Goal: Complete application form: Complete application form

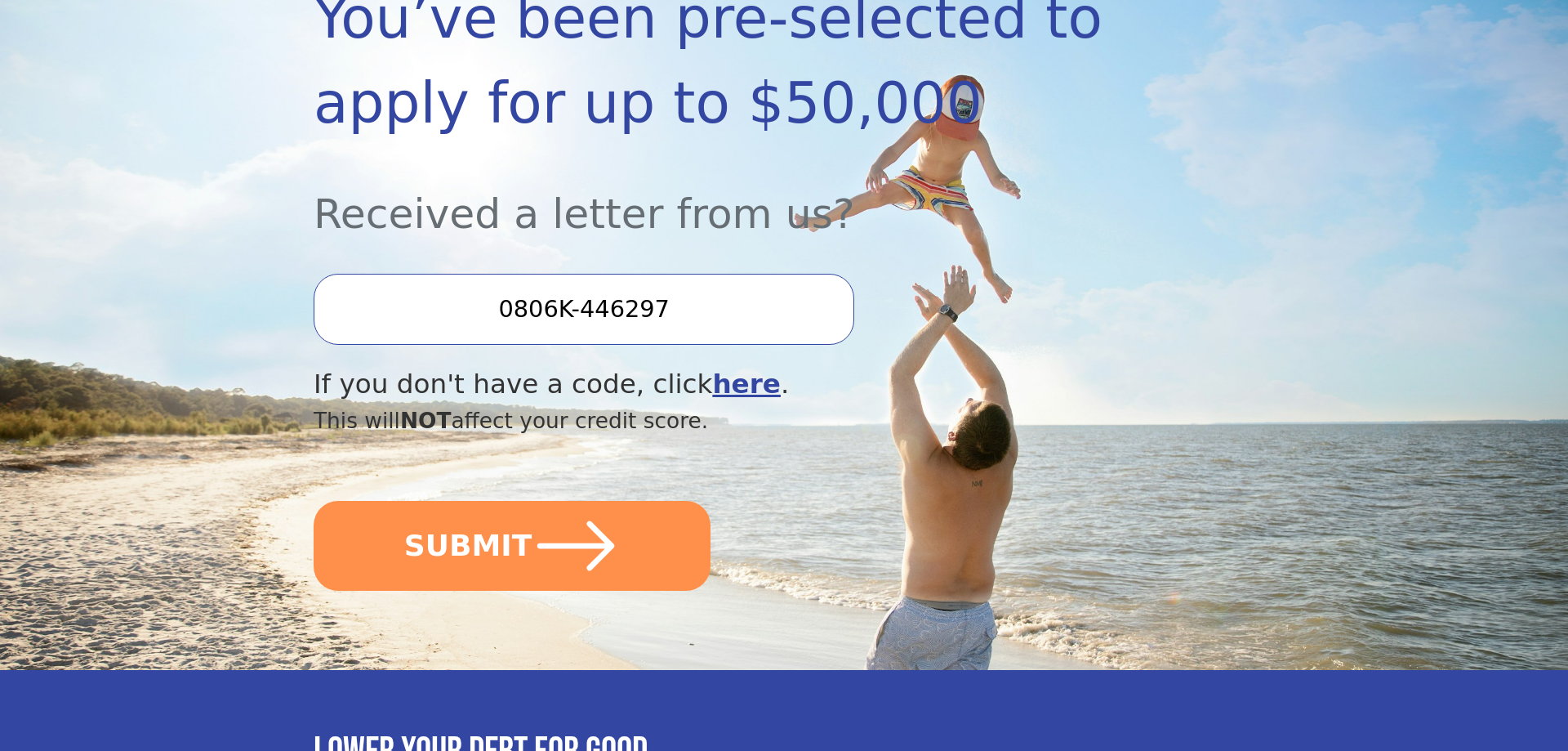
scroll to position [334, 0]
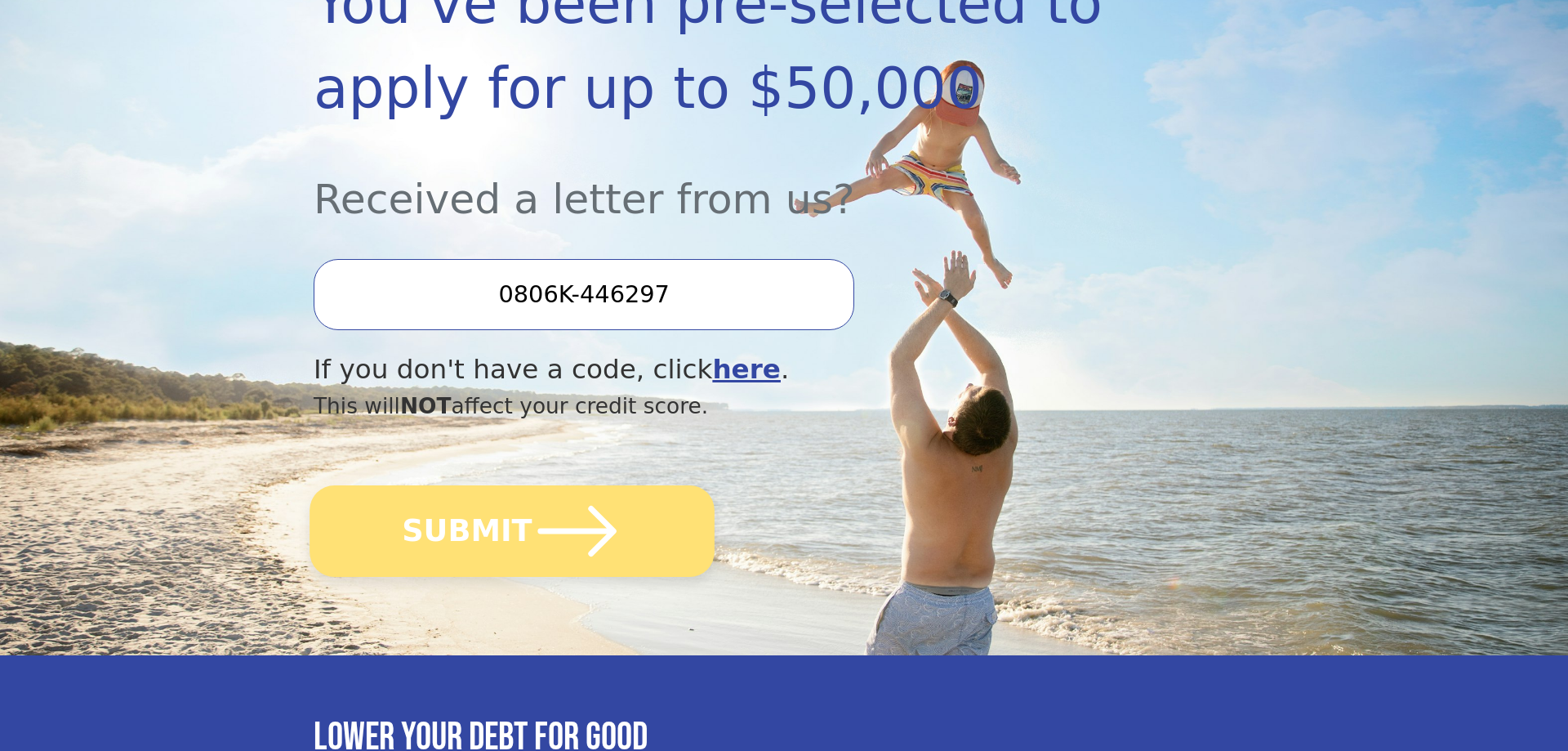
click at [505, 530] on button "SUBMIT" at bounding box center [511, 530] width 405 height 91
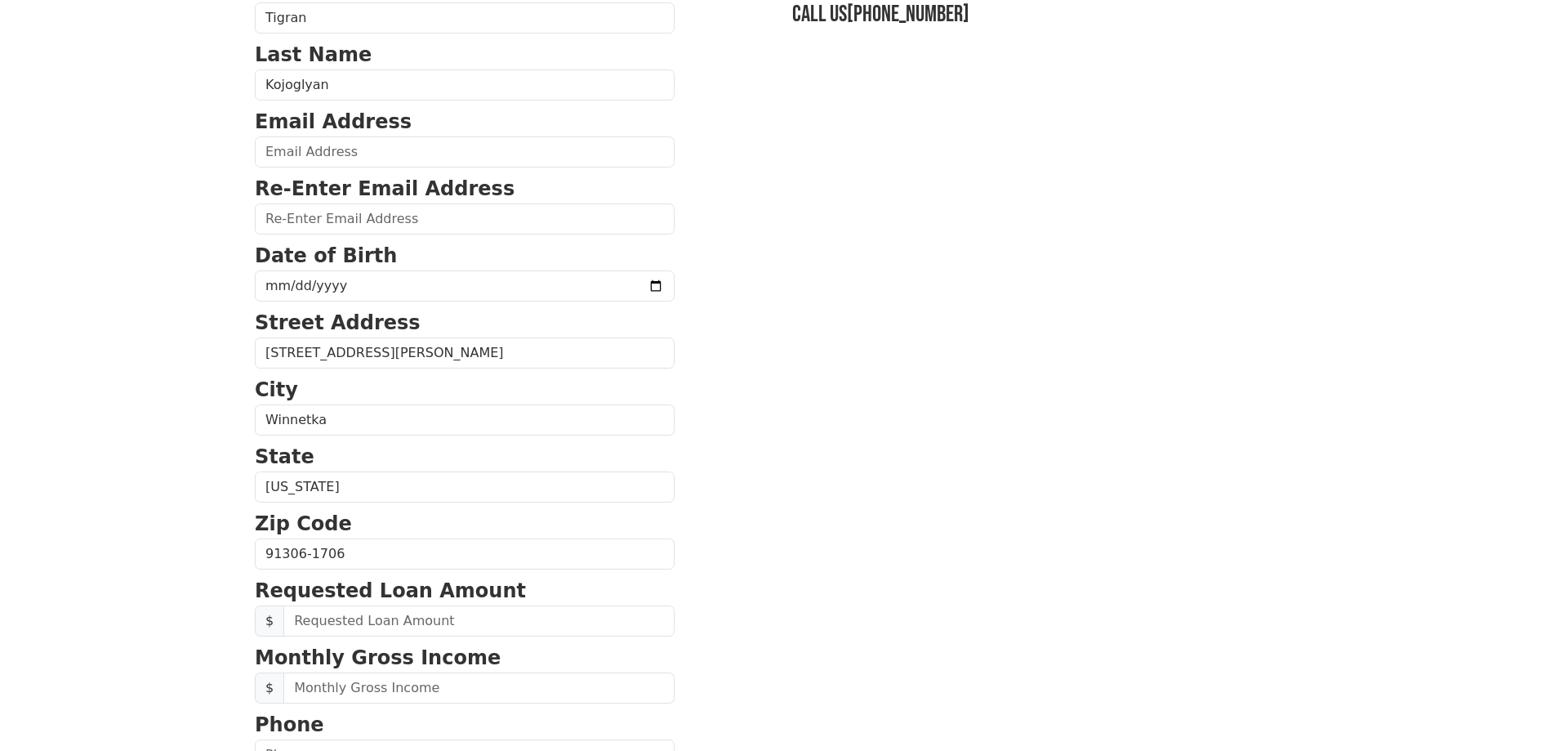
scroll to position [83, 0]
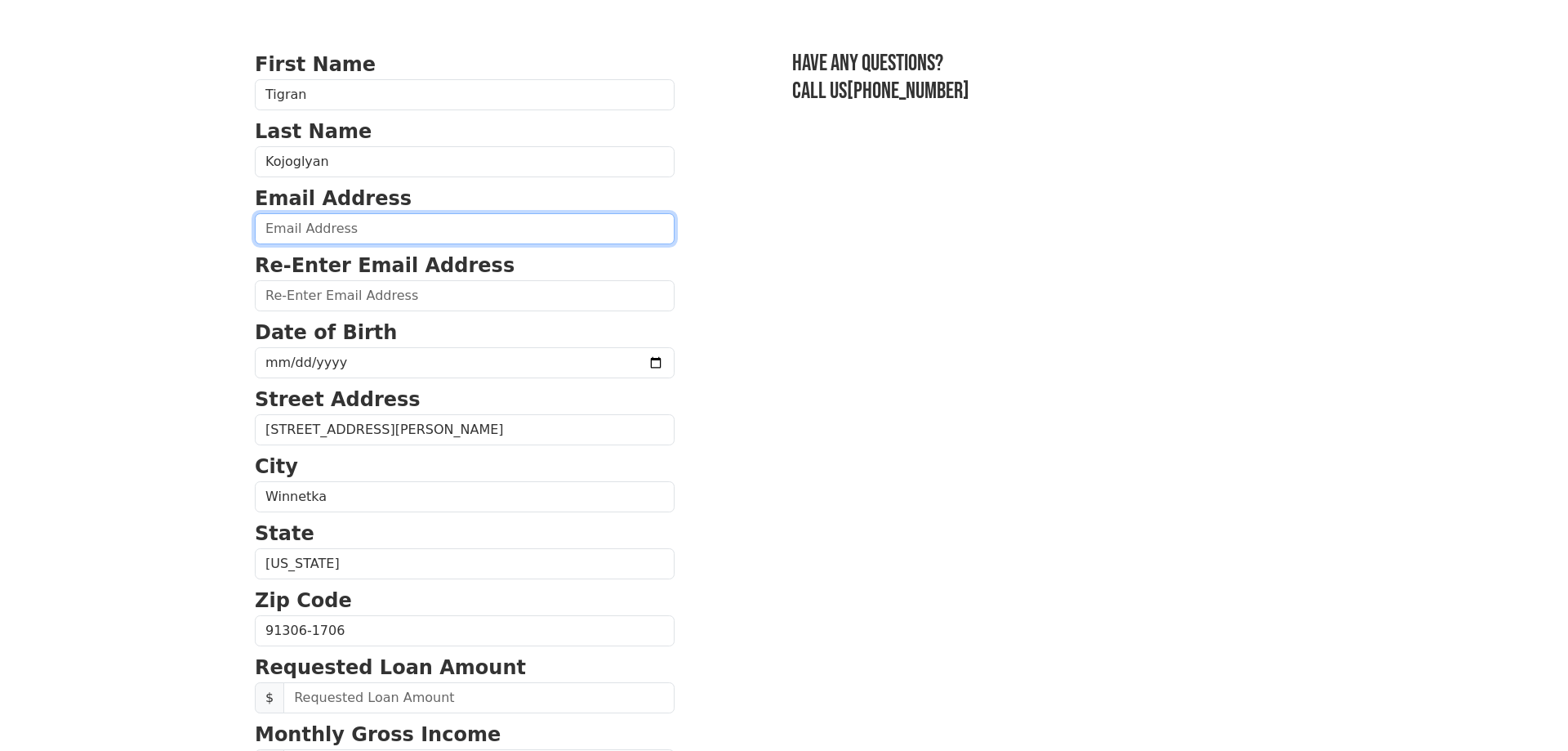
click at [280, 224] on input "email" at bounding box center [465, 229] width 420 height 31
type input "t"
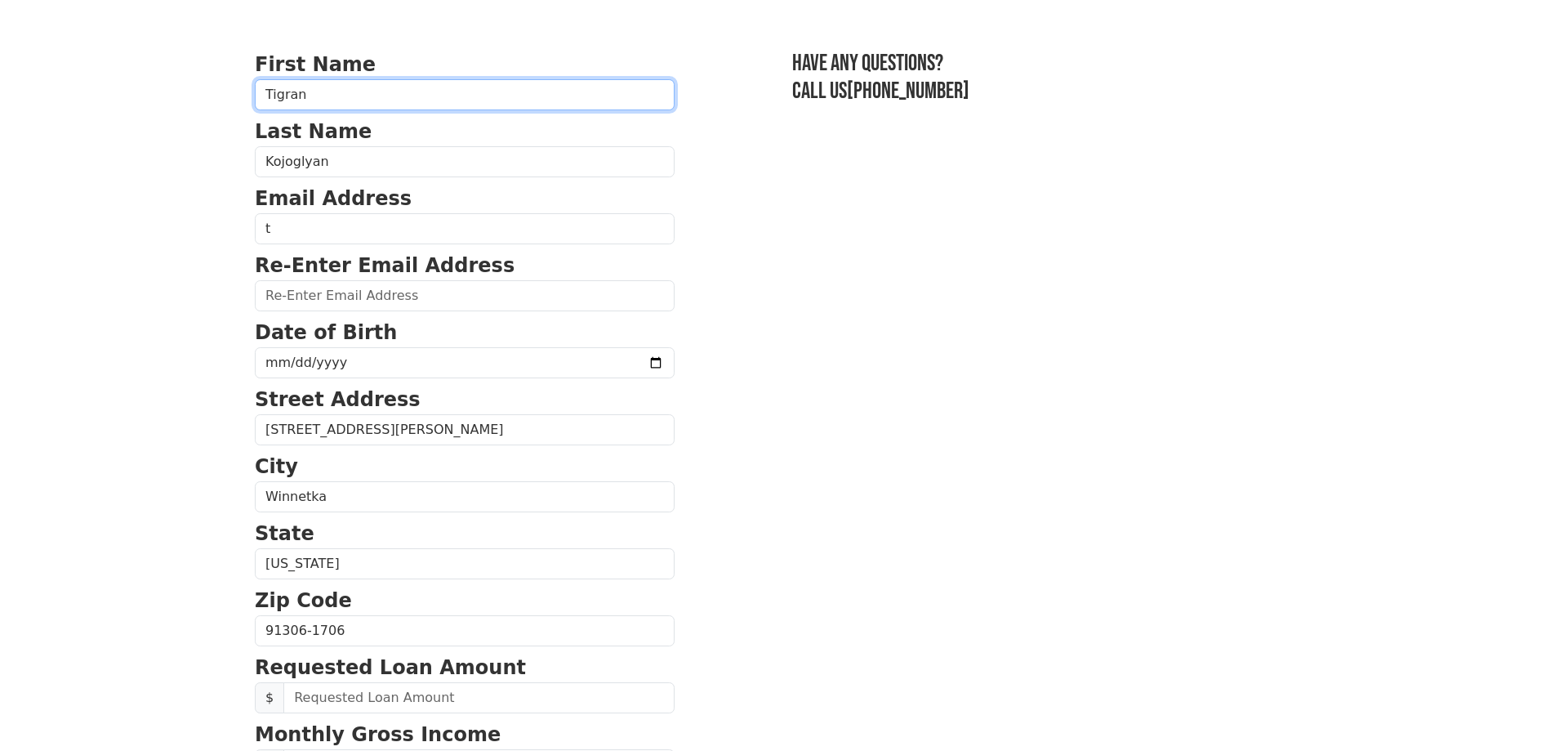
type input "ARIANNA"
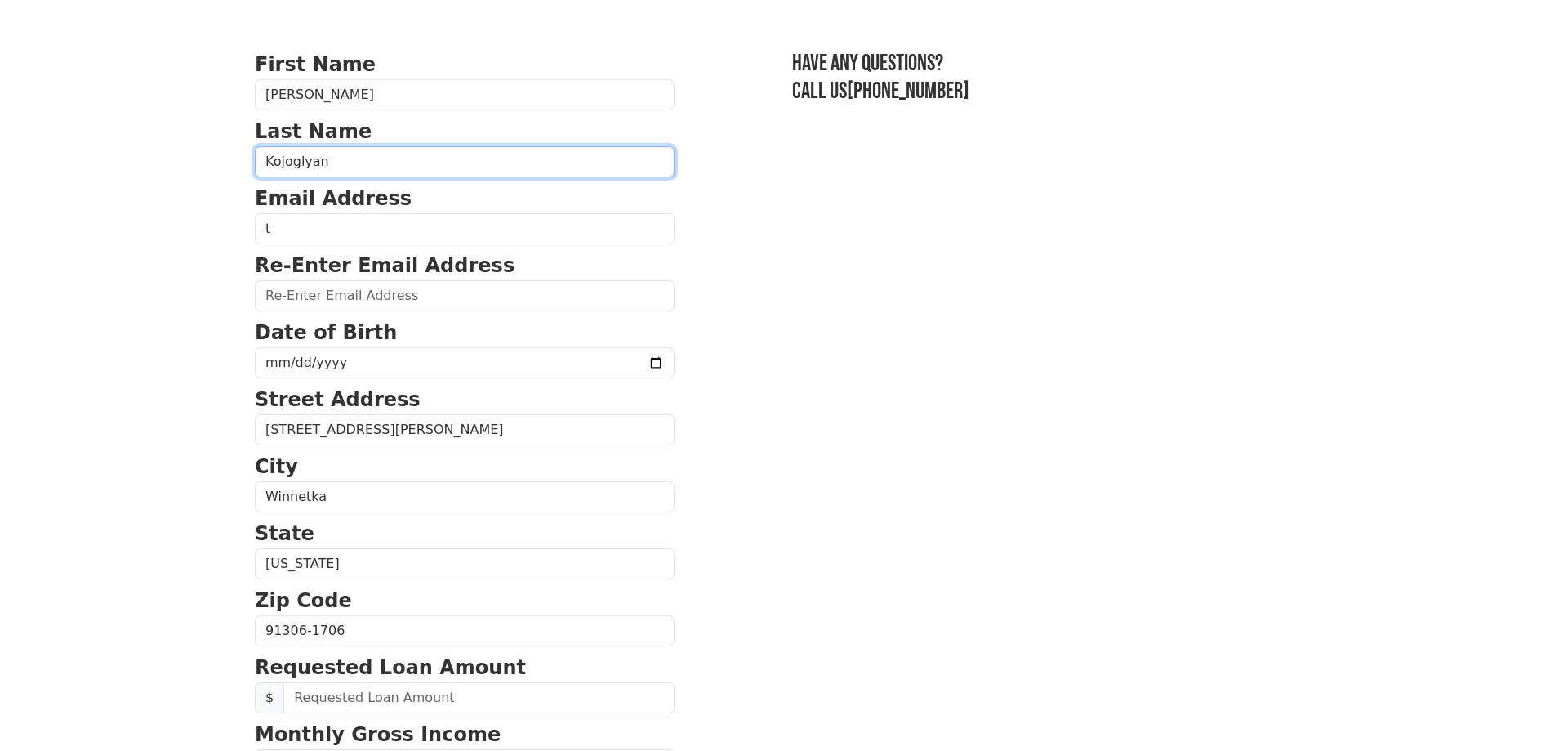
type input "KOJOGLYAN"
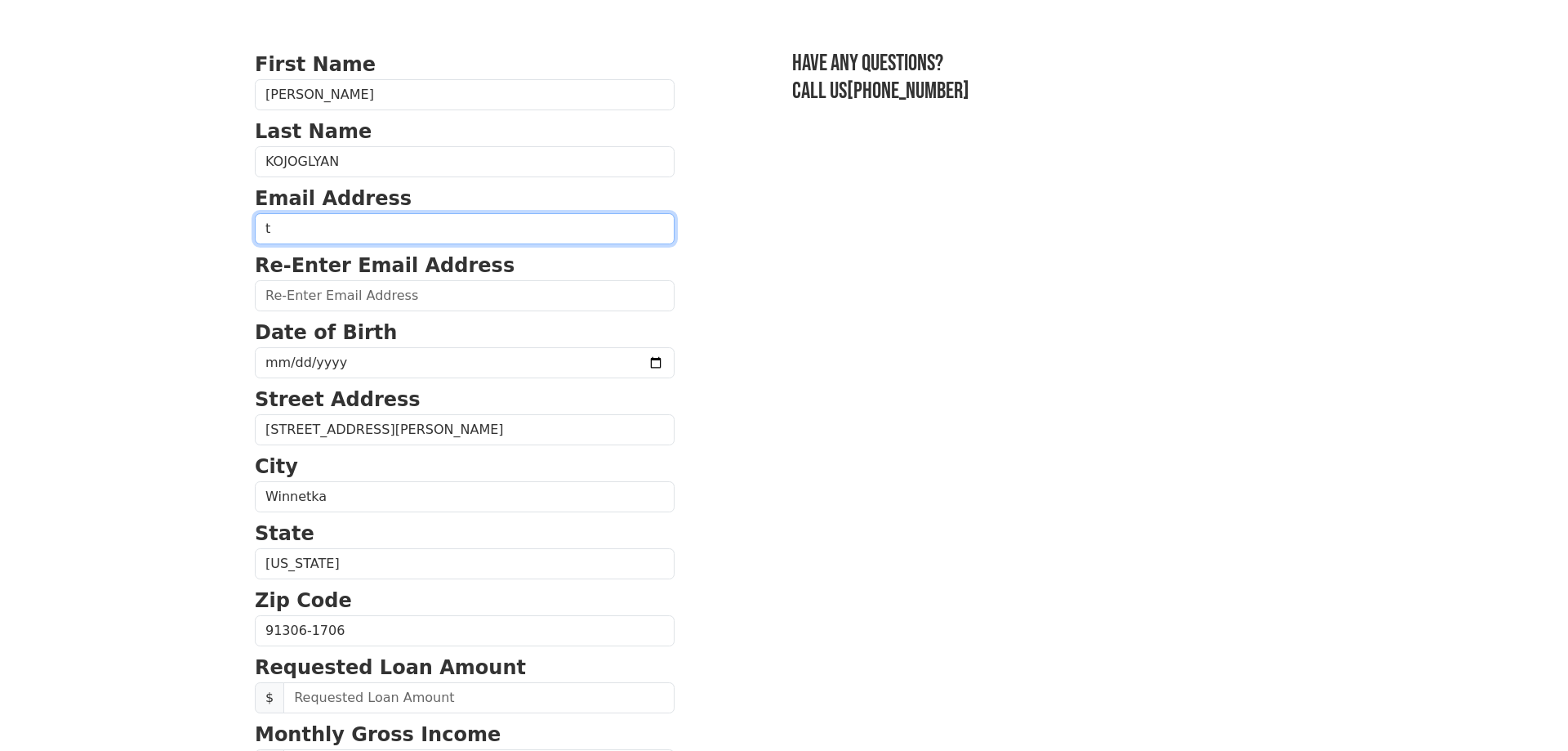
type input "tkojoglyan@gmail.com"
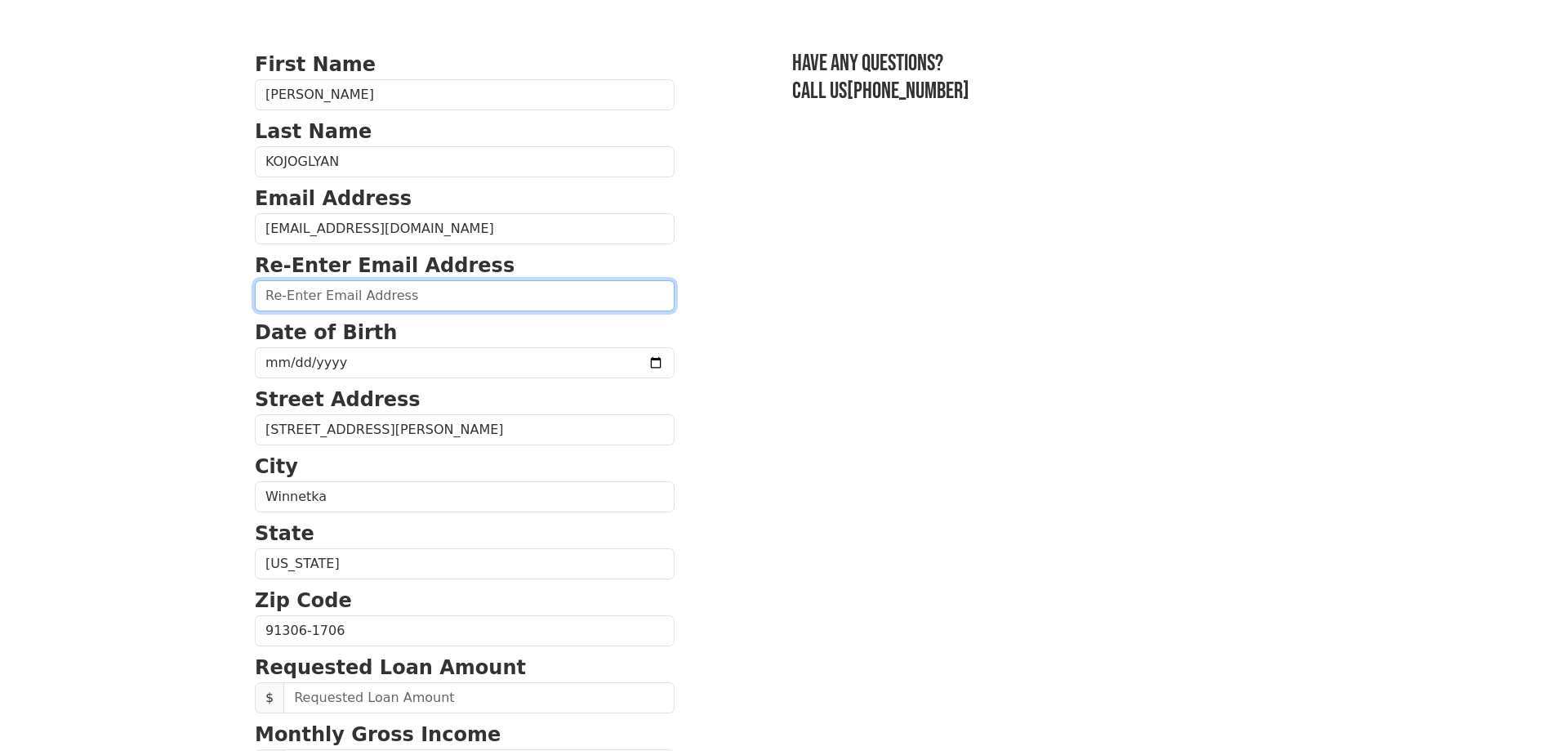
type input "tkojoglyan@gmail.com"
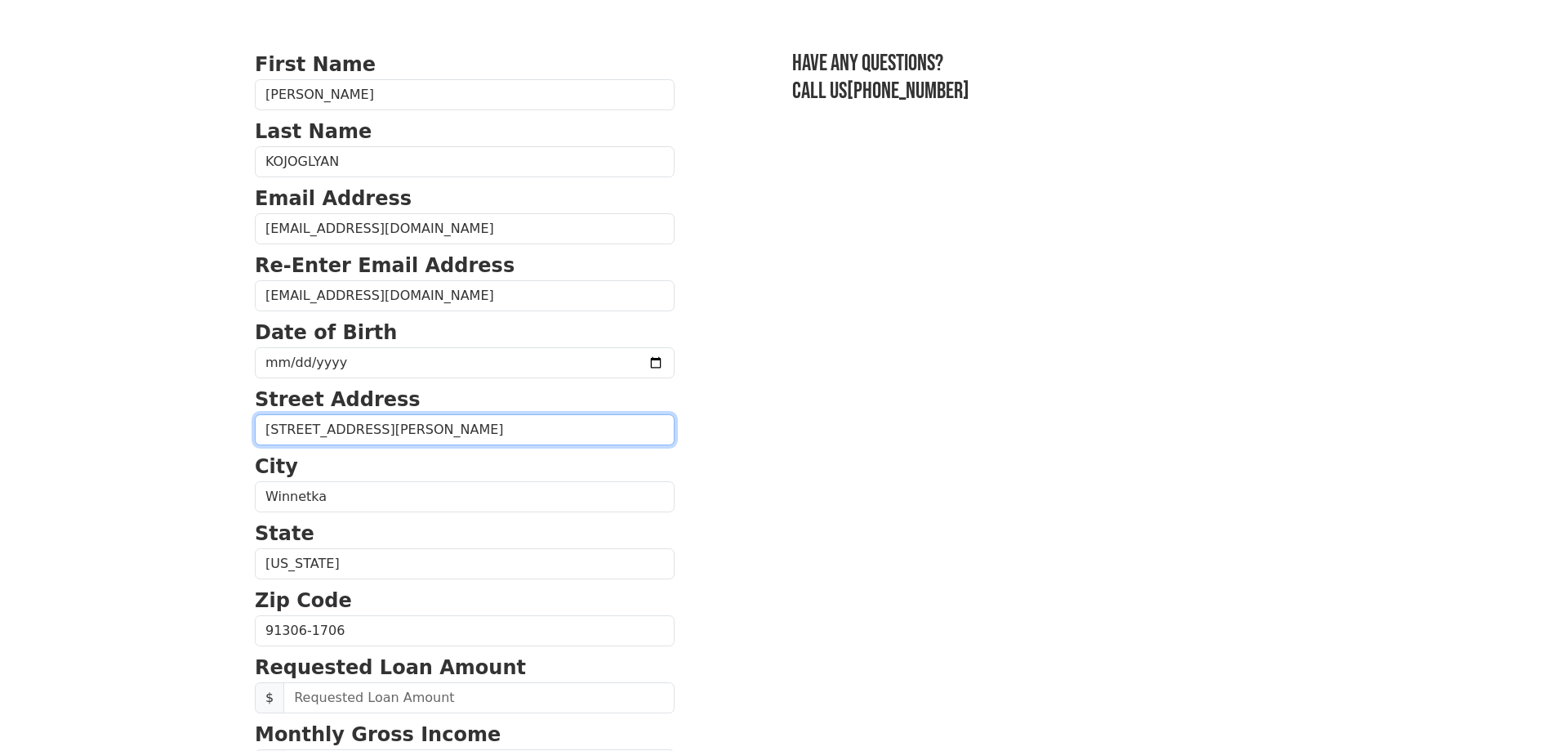
type input "20659 CANTARA ST"
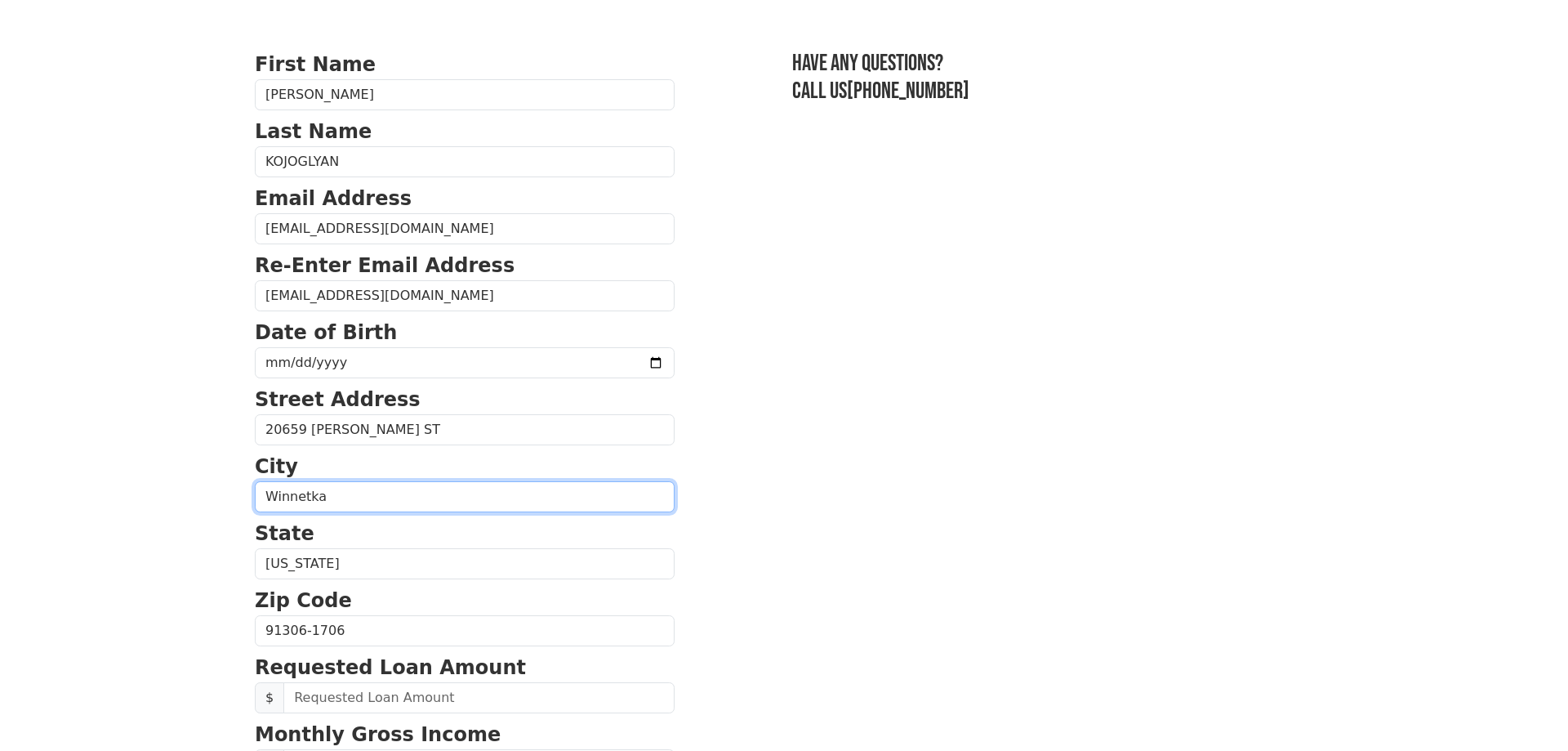
type input "WINNETKA"
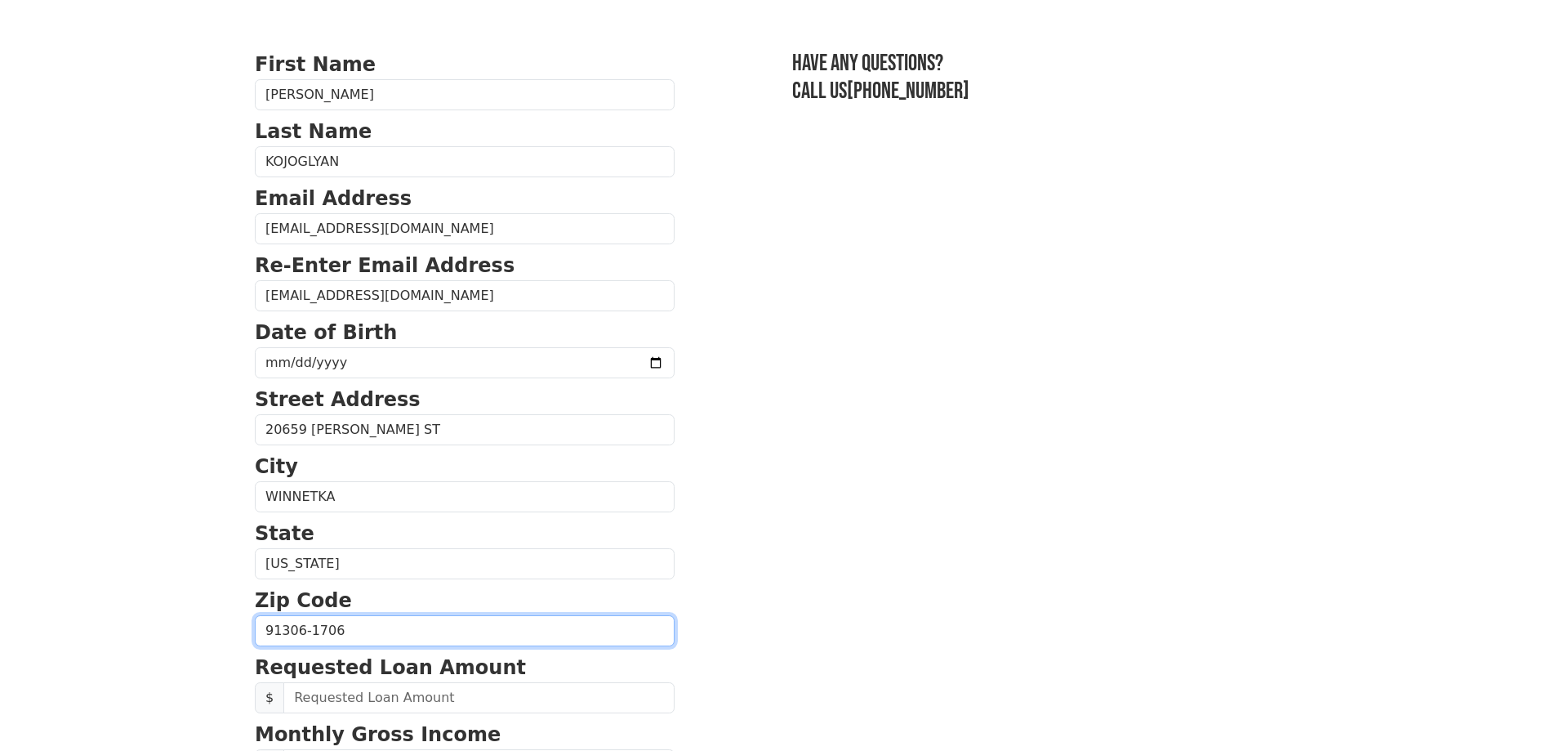
type input "91306"
type input "(818) 482-4552"
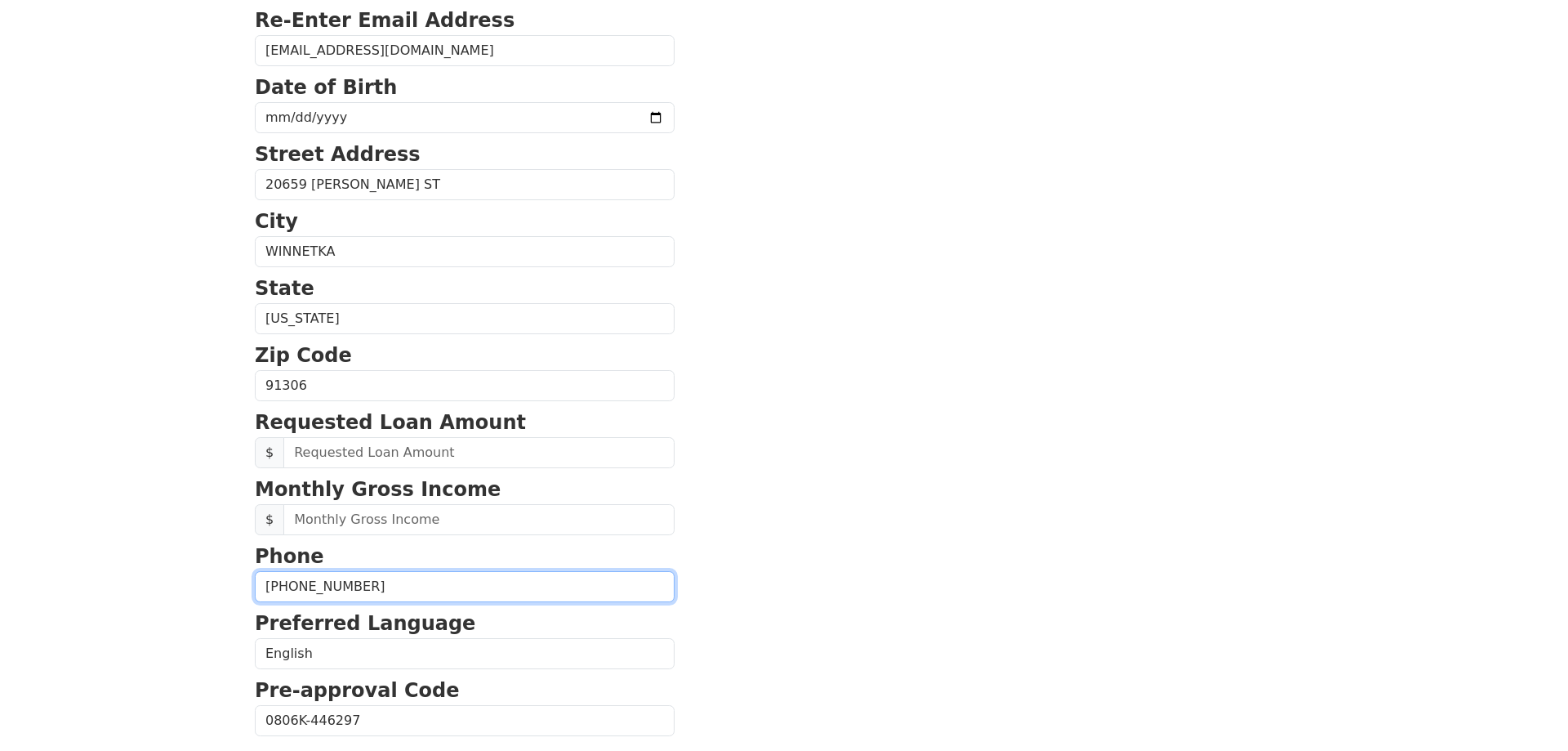
scroll to position [289, 0]
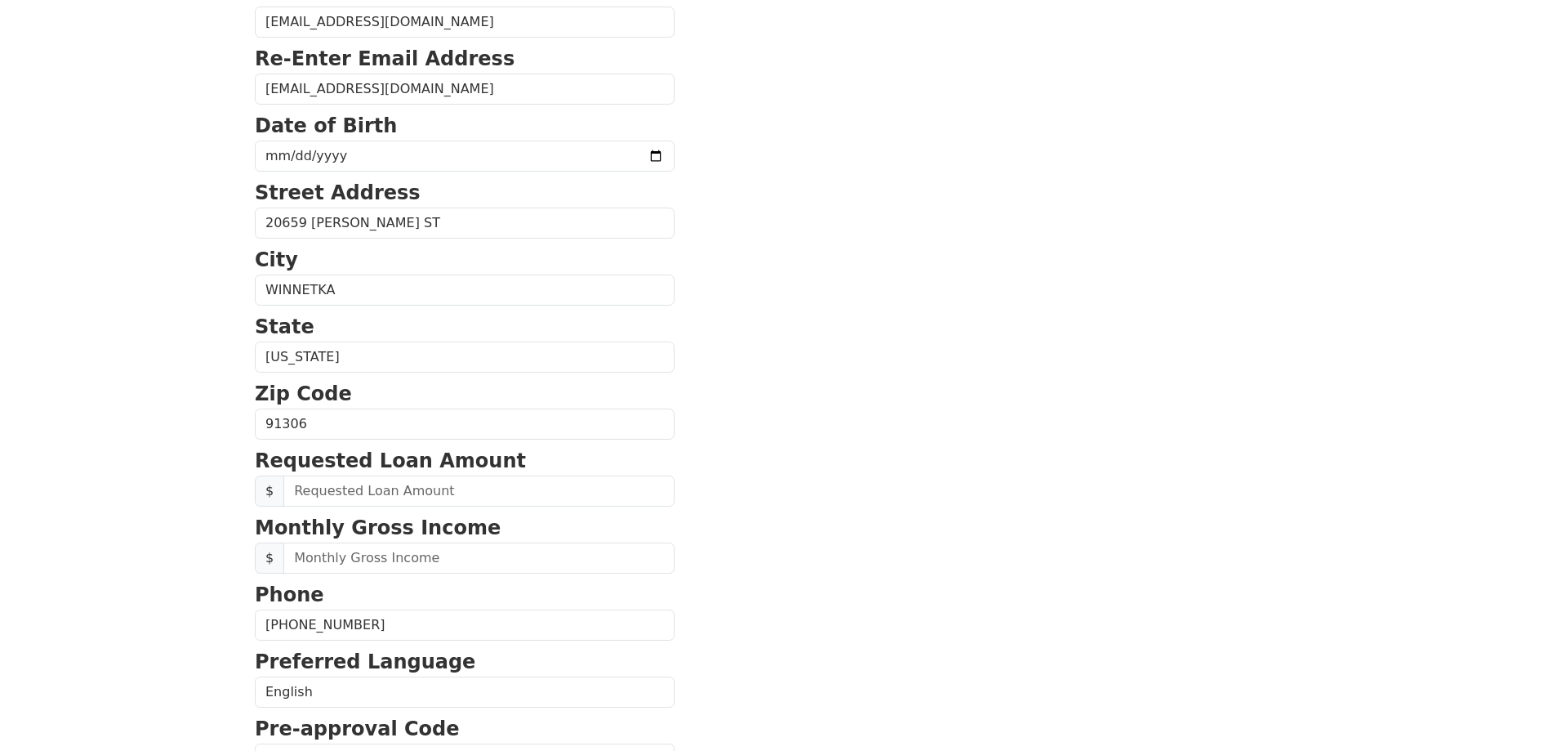
drag, startPoint x: 252, startPoint y: 157, endPoint x: 260, endPoint y: 160, distance: 8.5
click at [257, 160] on div "First Name ARIANNA Last Name KOJOGLYAN Email Address tkojoglyan@gmail.com Re-En…" at bounding box center [784, 389] width 1078 height 1357
click at [266, 160] on input "date" at bounding box center [465, 157] width 420 height 31
type input "1971-12-03"
click at [783, 313] on section "First Name ARIANNA Last Name KOJOGLYAN Email Address tkojoglyan@gmail.com Re-En…" at bounding box center [784, 426] width 1058 height 1165
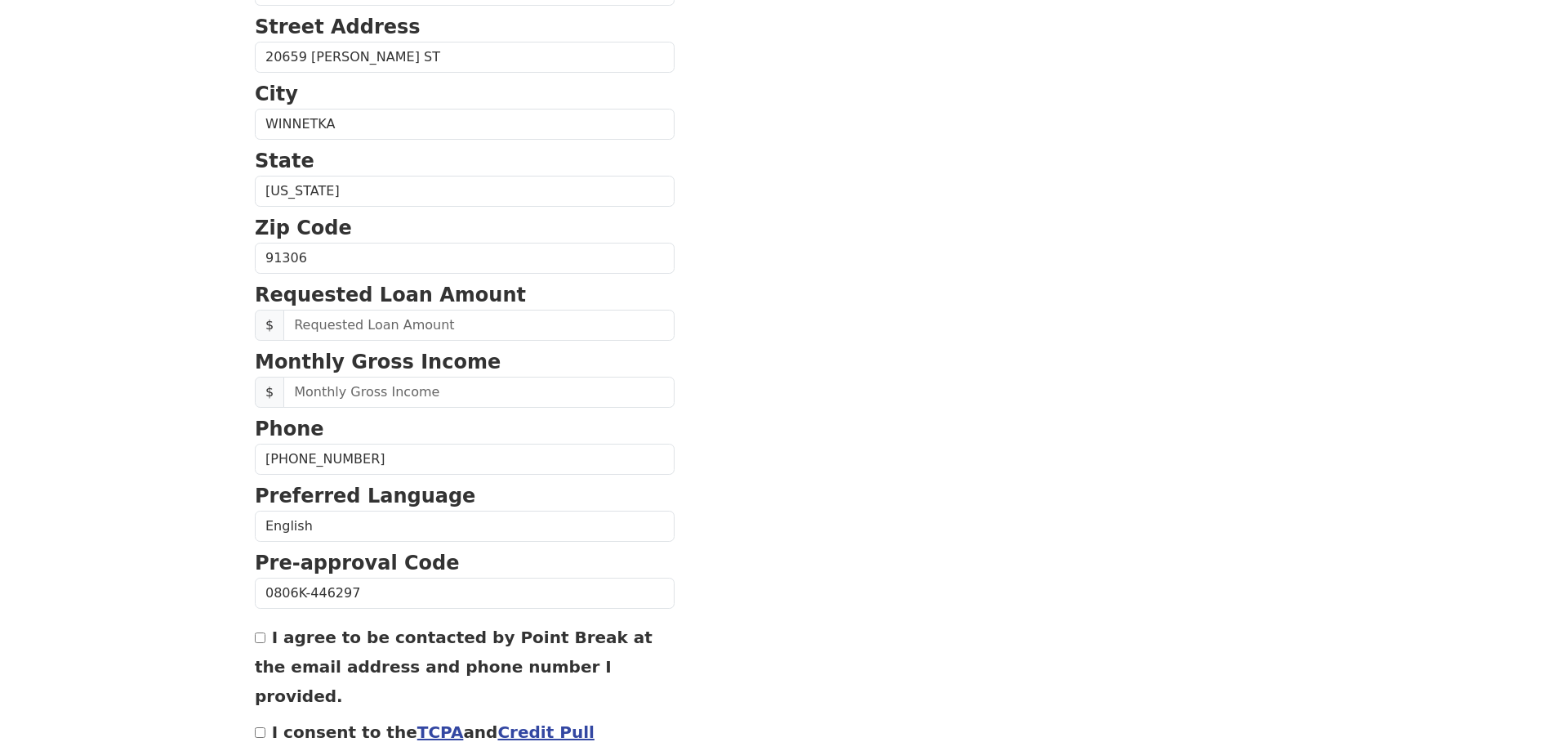
scroll to position [457, 0]
click at [357, 324] on input "text" at bounding box center [479, 325] width 391 height 31
type input "40,000.00"
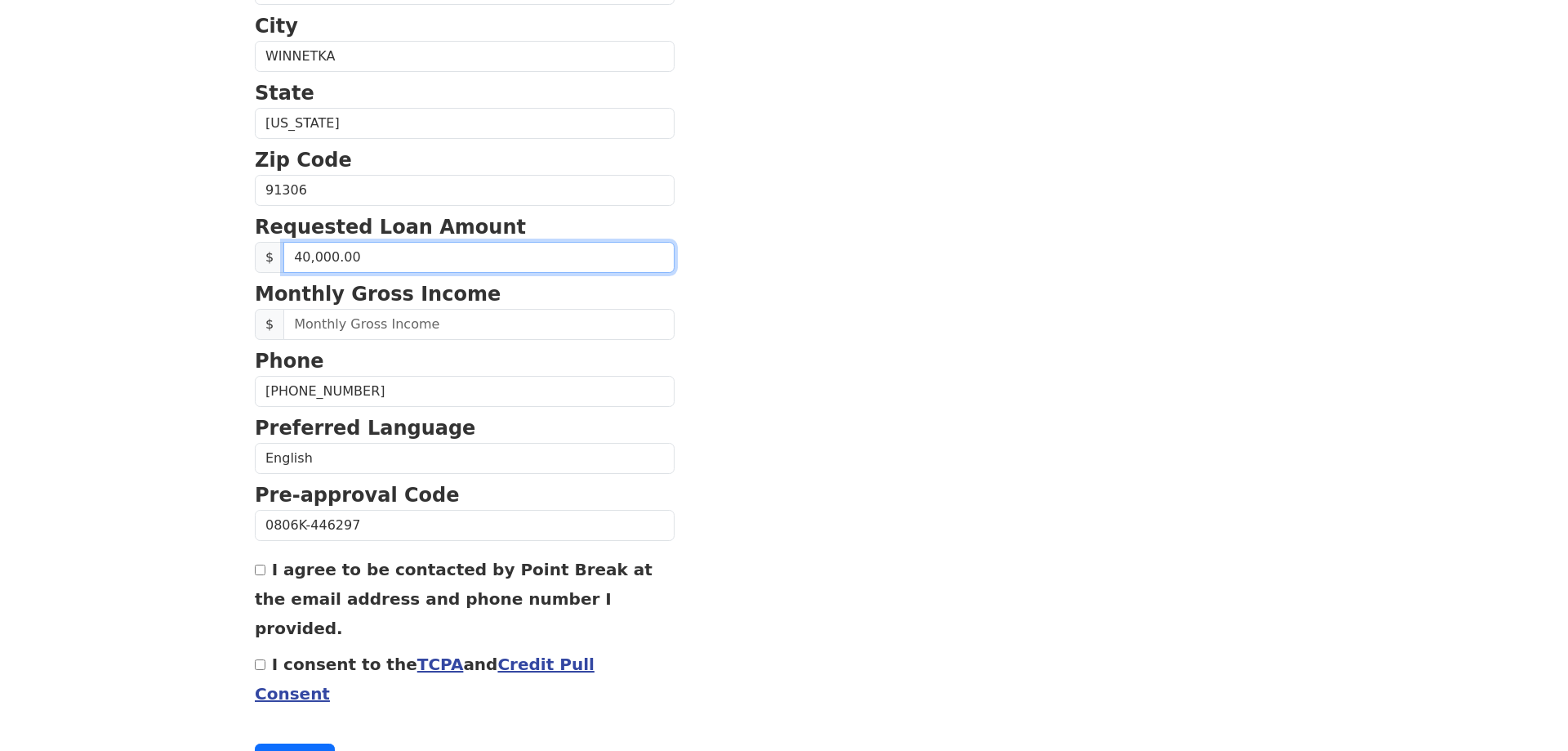
scroll to position [550, 0]
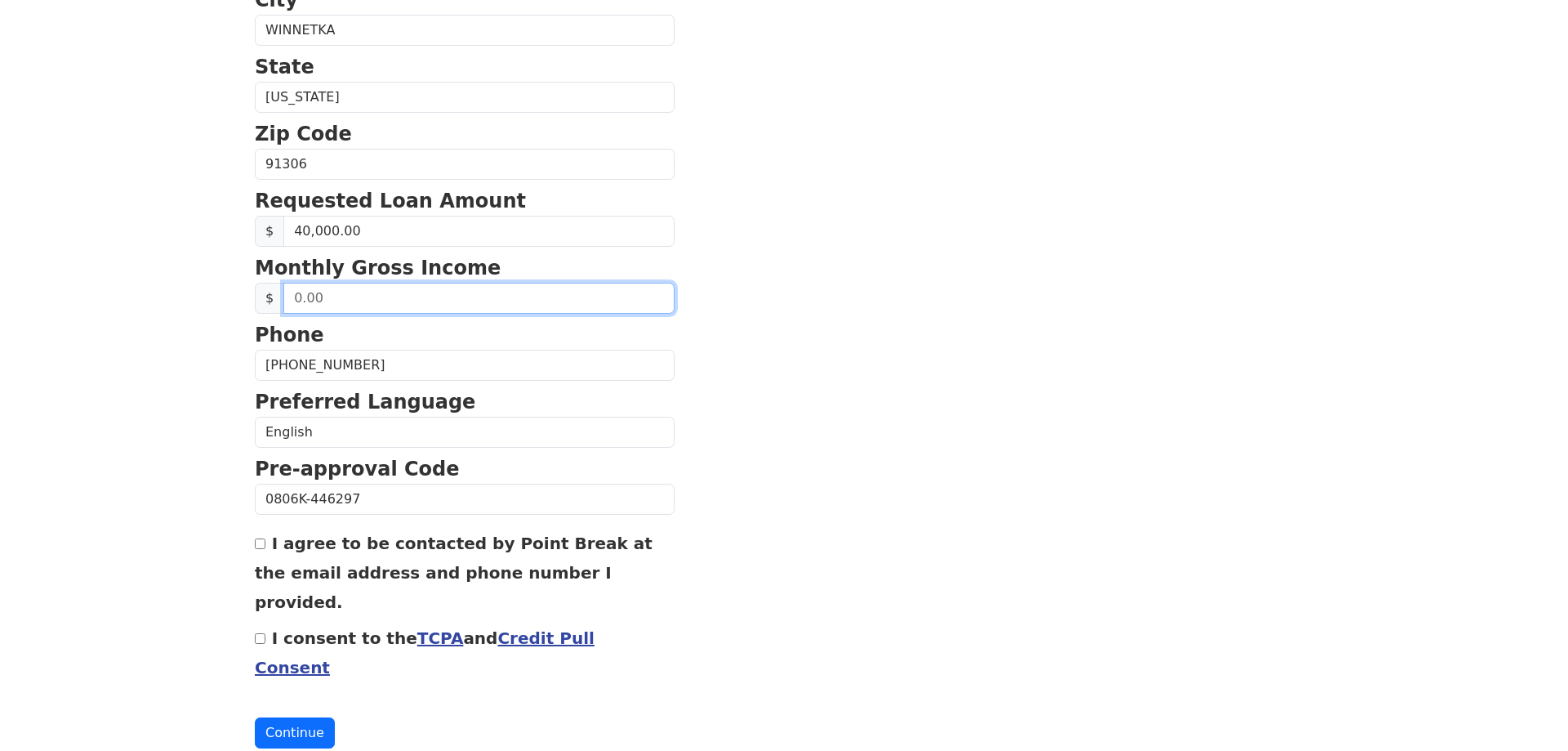
click at [321, 298] on input "text" at bounding box center [479, 298] width 391 height 31
type input "28,700.00"
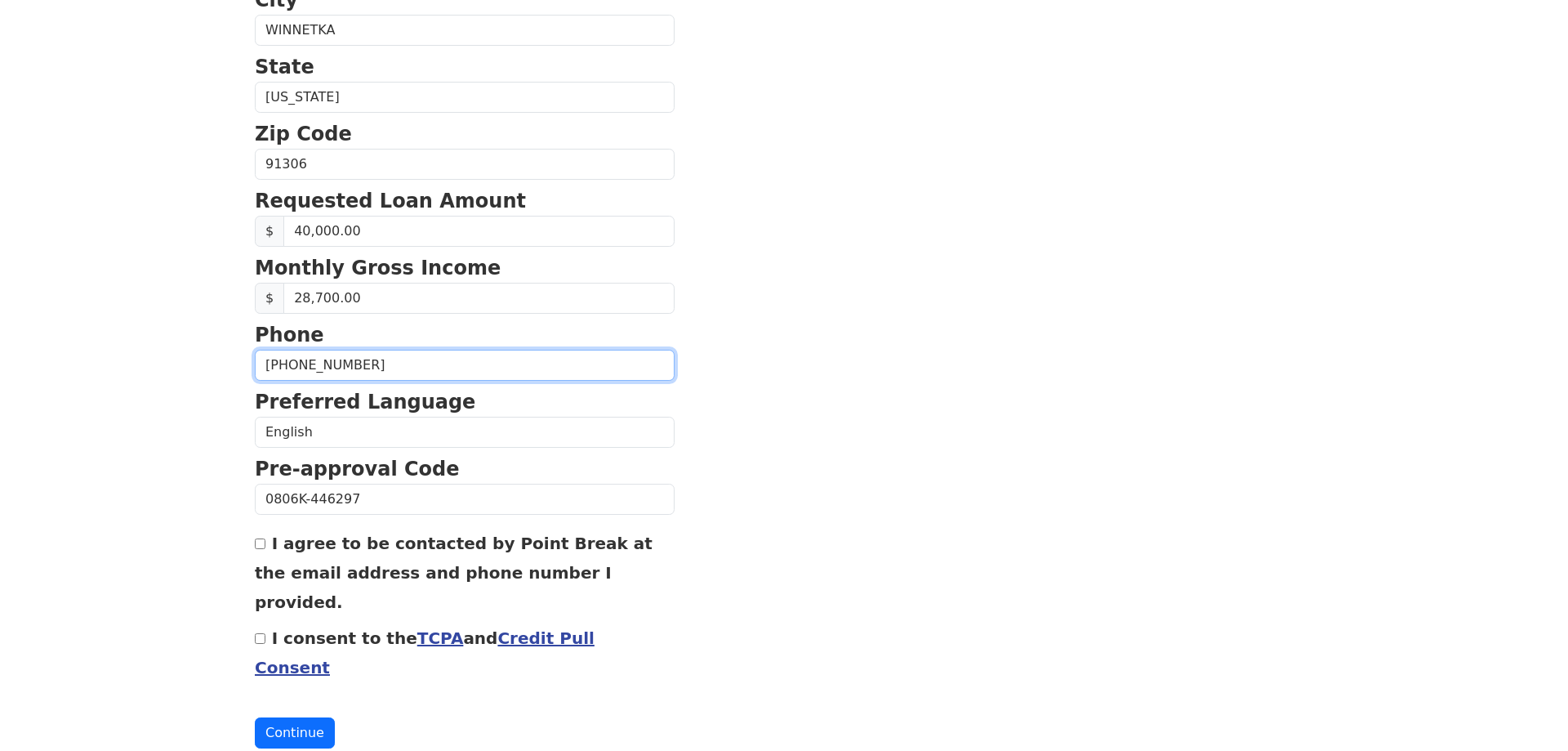
drag, startPoint x: 445, startPoint y: 358, endPoint x: 150, endPoint y: 343, distance: 295.4
click at [255, 350] on input "(818) 482-4552" at bounding box center [465, 365] width 420 height 31
type input "(818) 800-0904"
click at [257, 546] on input "I agree to be contacted by Point Break at the email address and phone number I …" at bounding box center [260, 544] width 11 height 11
checkbox input "true"
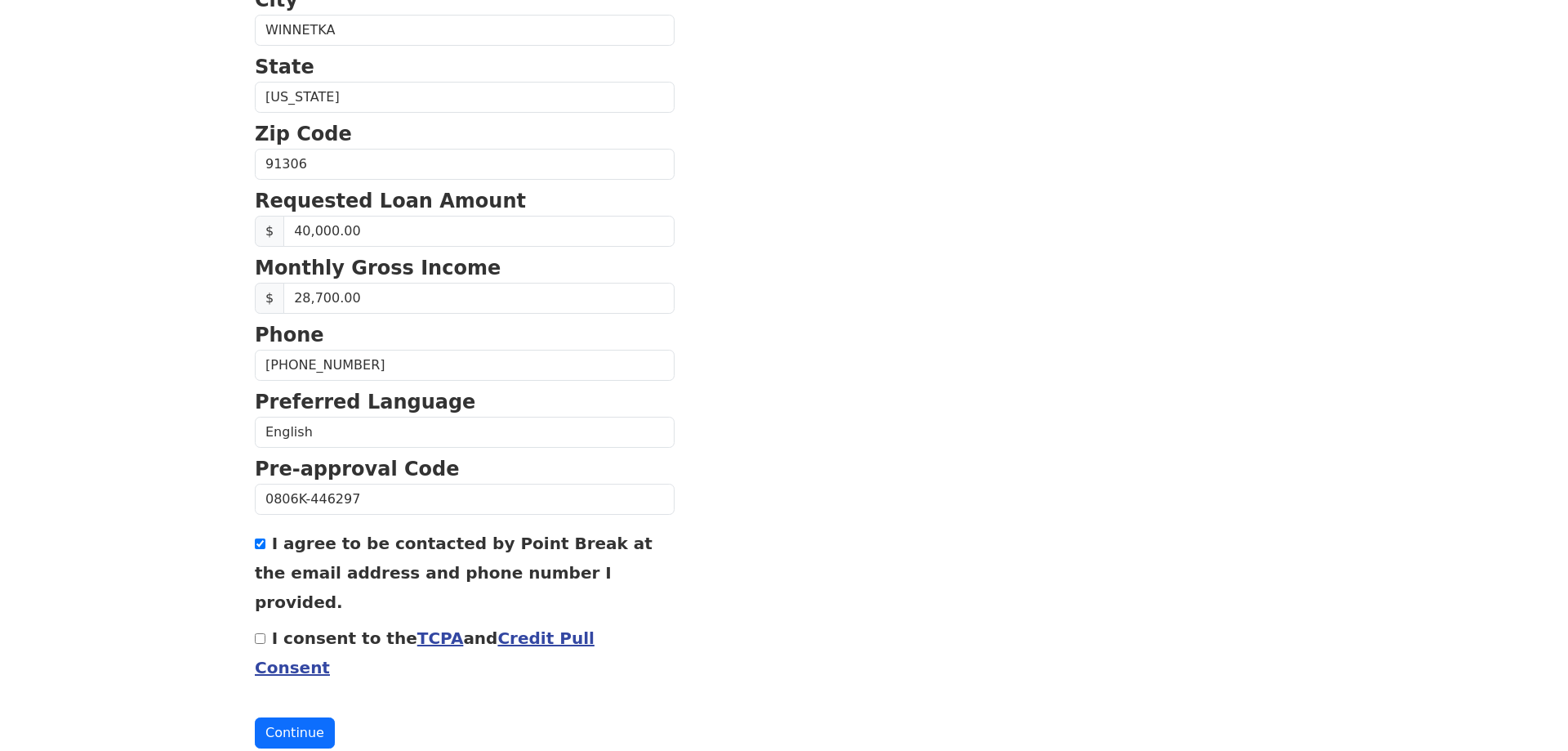
click at [259, 633] on input "I consent to the TCPA and Credit Pull Consent" at bounding box center [260, 638] width 11 height 11
checkbox input "true"
click at [282, 718] on button "Continue" at bounding box center [295, 733] width 80 height 31
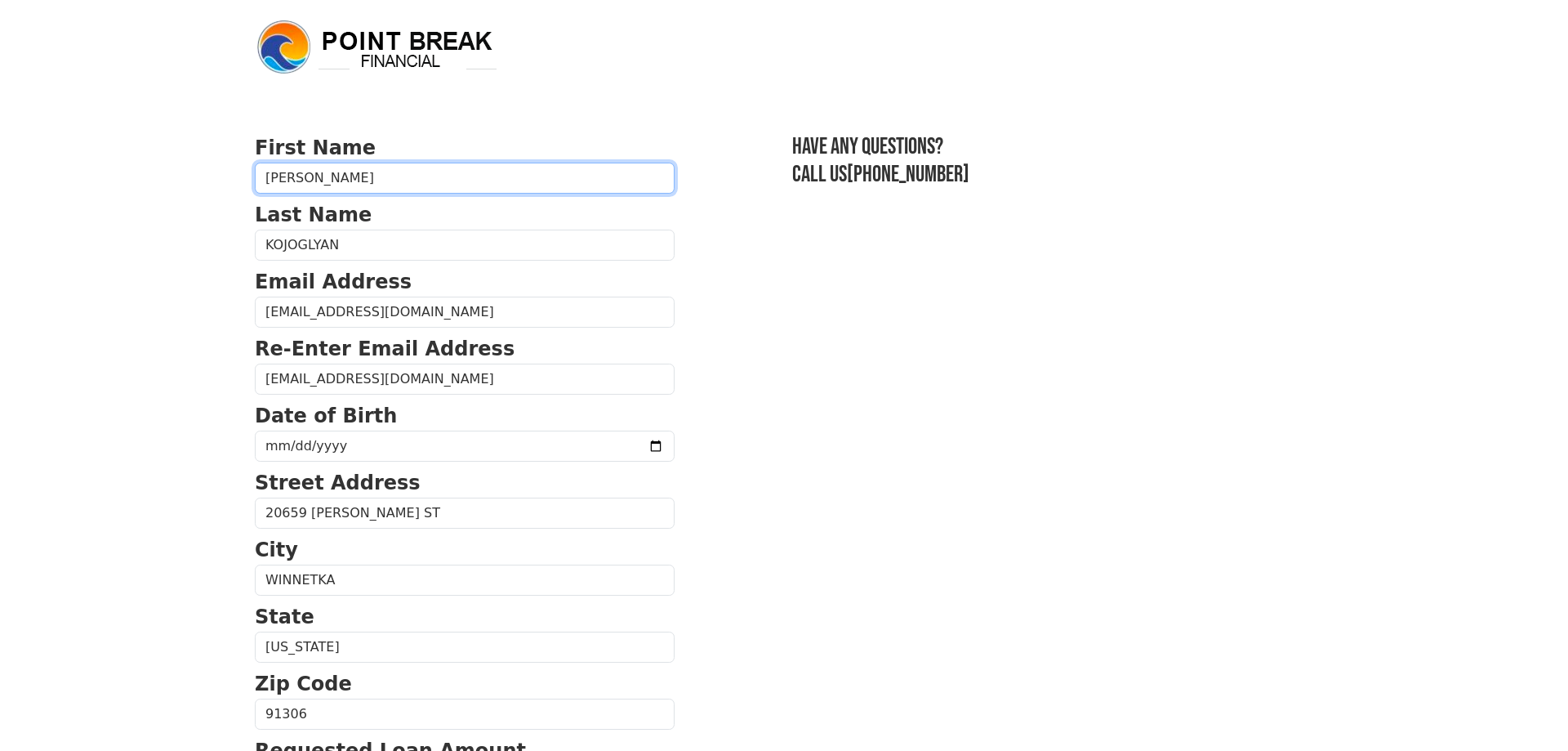
drag, startPoint x: 322, startPoint y: 176, endPoint x: 152, endPoint y: 149, distance: 172.1
click at [157, 149] on body "First Name ARIANNA Last Name KOJOGLYAN Email Address tkojoglyan@gmail.com Re-En…" at bounding box center [784, 375] width 1568 height 751
type input "A"
type input "Tigran"
click at [817, 433] on section "First Name Tigran Last Name KOJOGLYAN Email Address tkojoglyan@gmail.com Re-Ent…" at bounding box center [784, 716] width 1058 height 1165
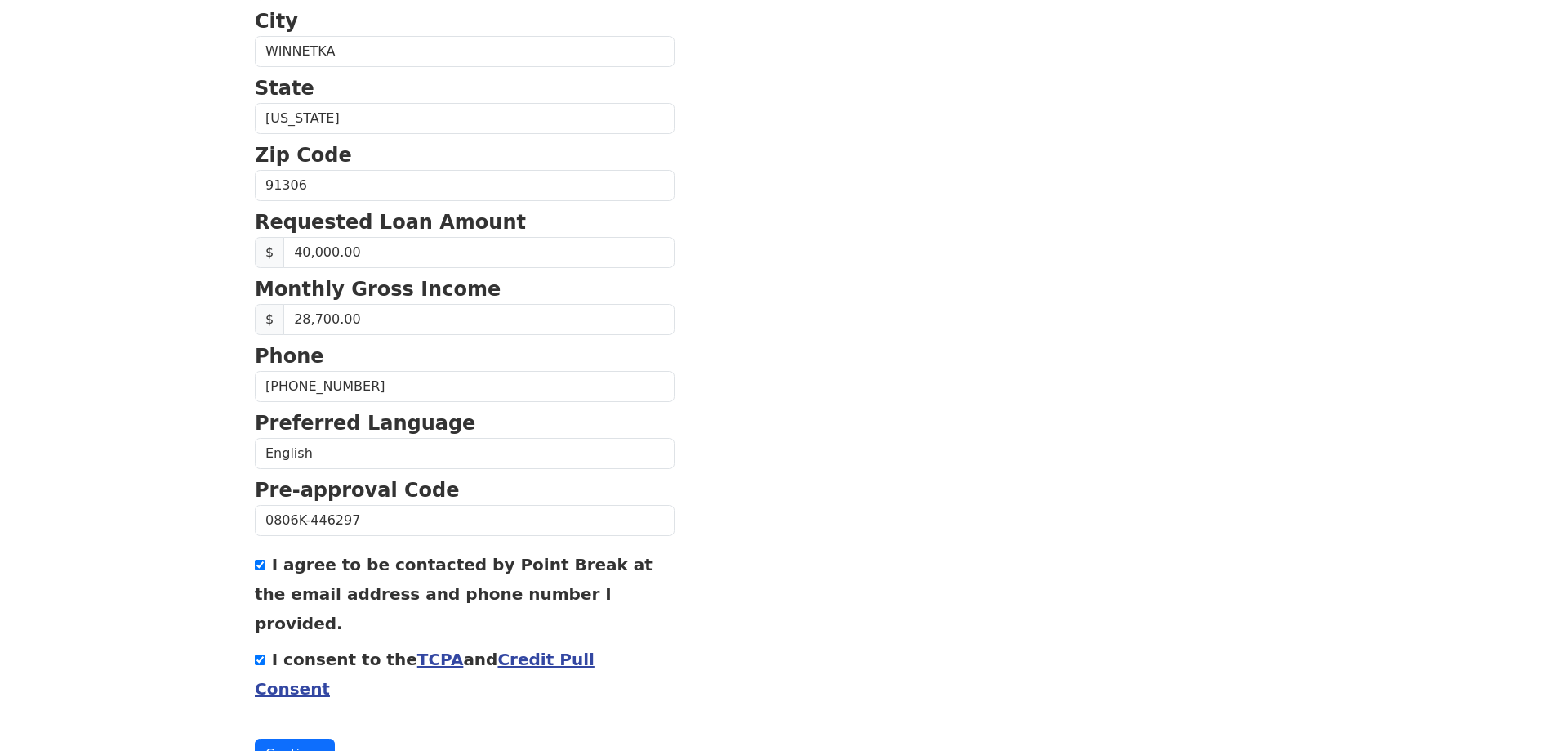
scroll to position [550, 0]
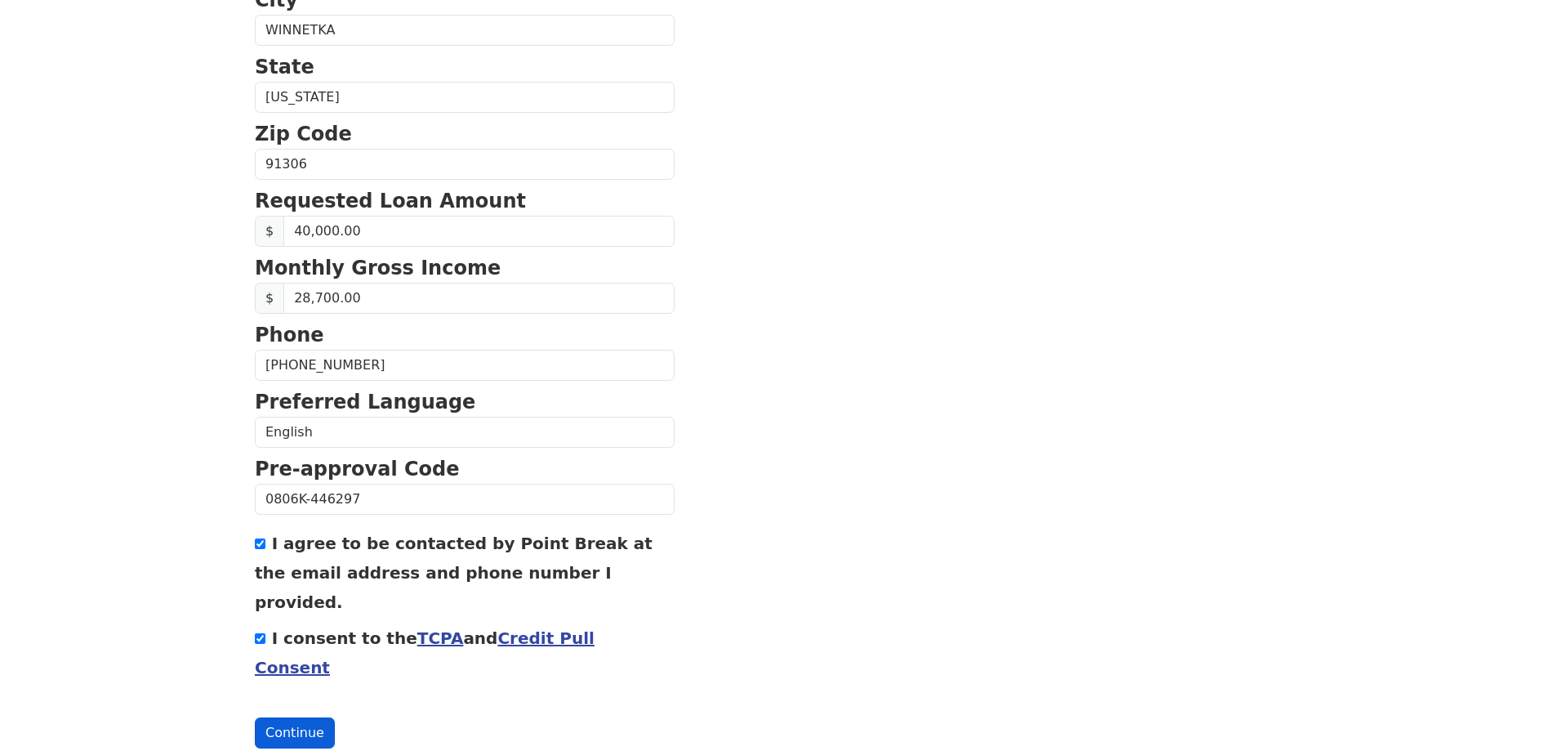
click at [295, 718] on button "Continue" at bounding box center [295, 733] width 80 height 31
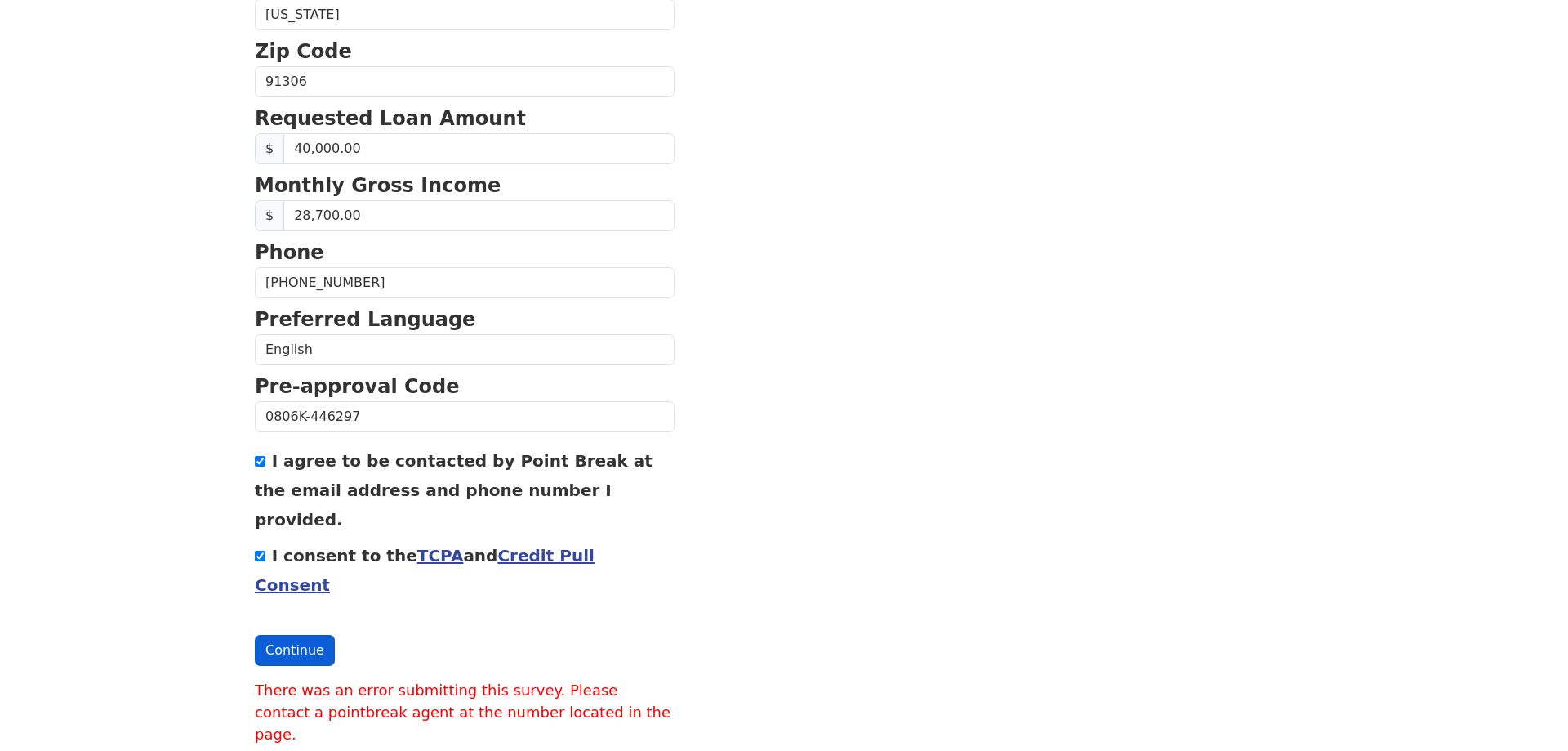
click at [287, 635] on button "Continue" at bounding box center [295, 650] width 80 height 31
click at [300, 635] on button "Continue" at bounding box center [295, 650] width 80 height 31
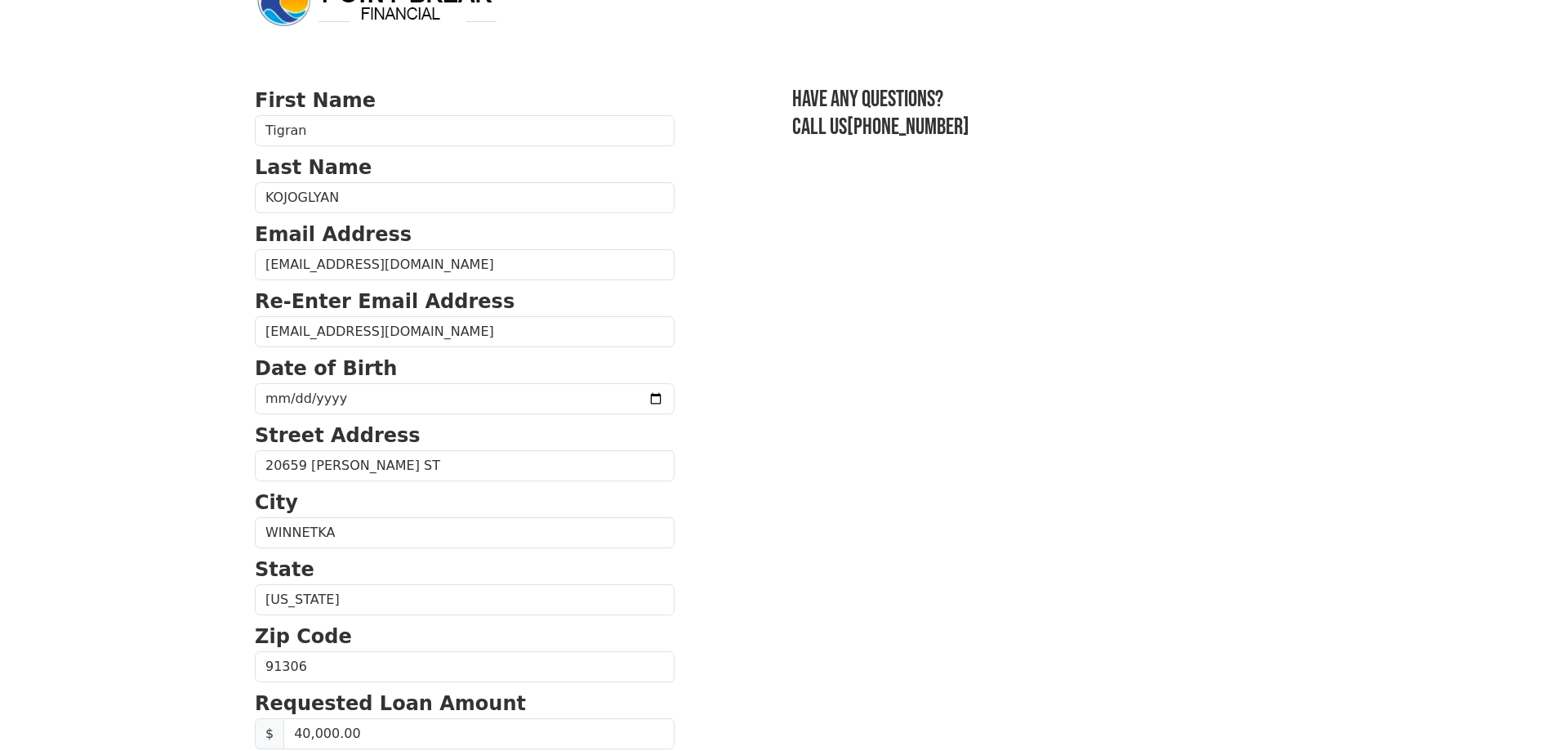
scroll to position [0, 0]
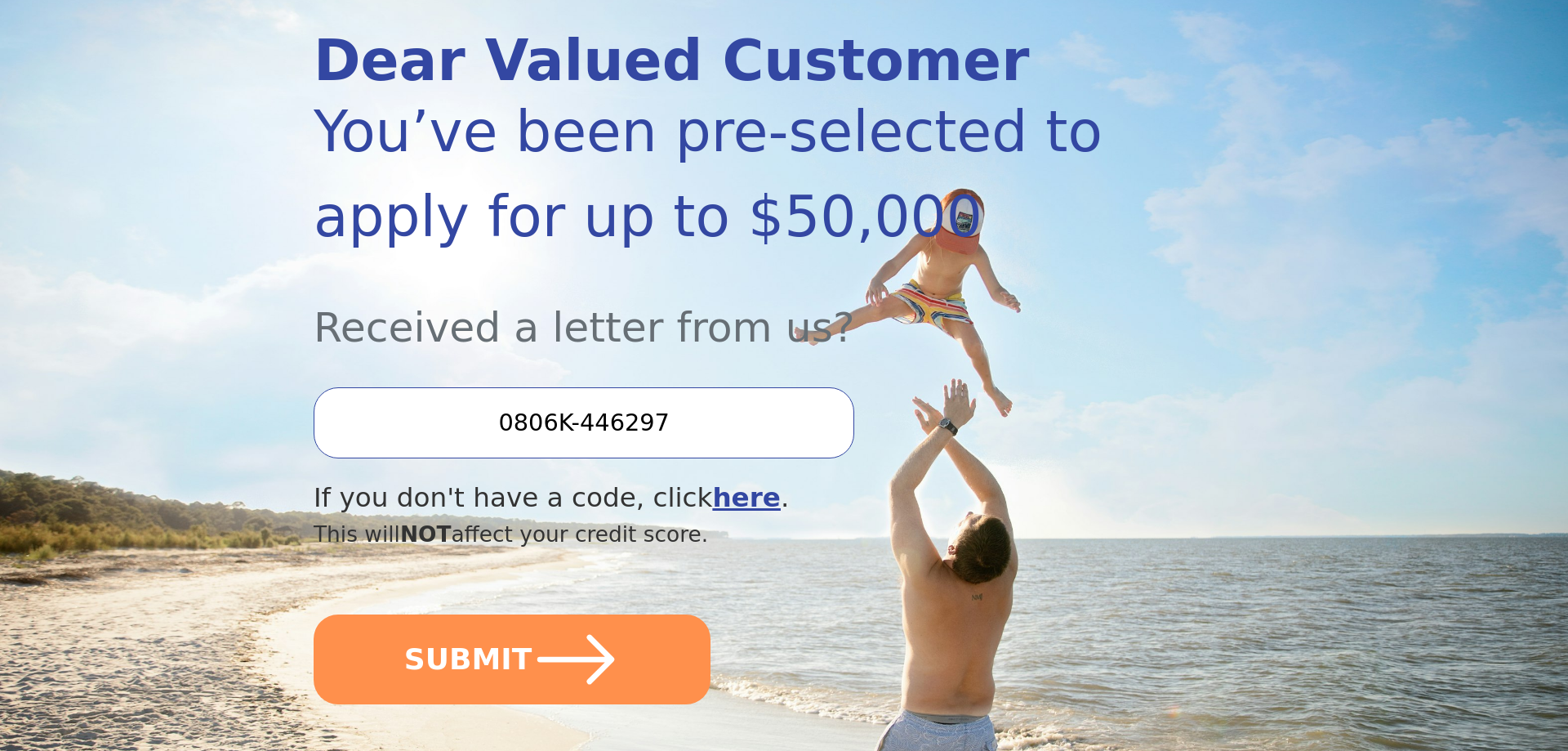
scroll to position [417, 0]
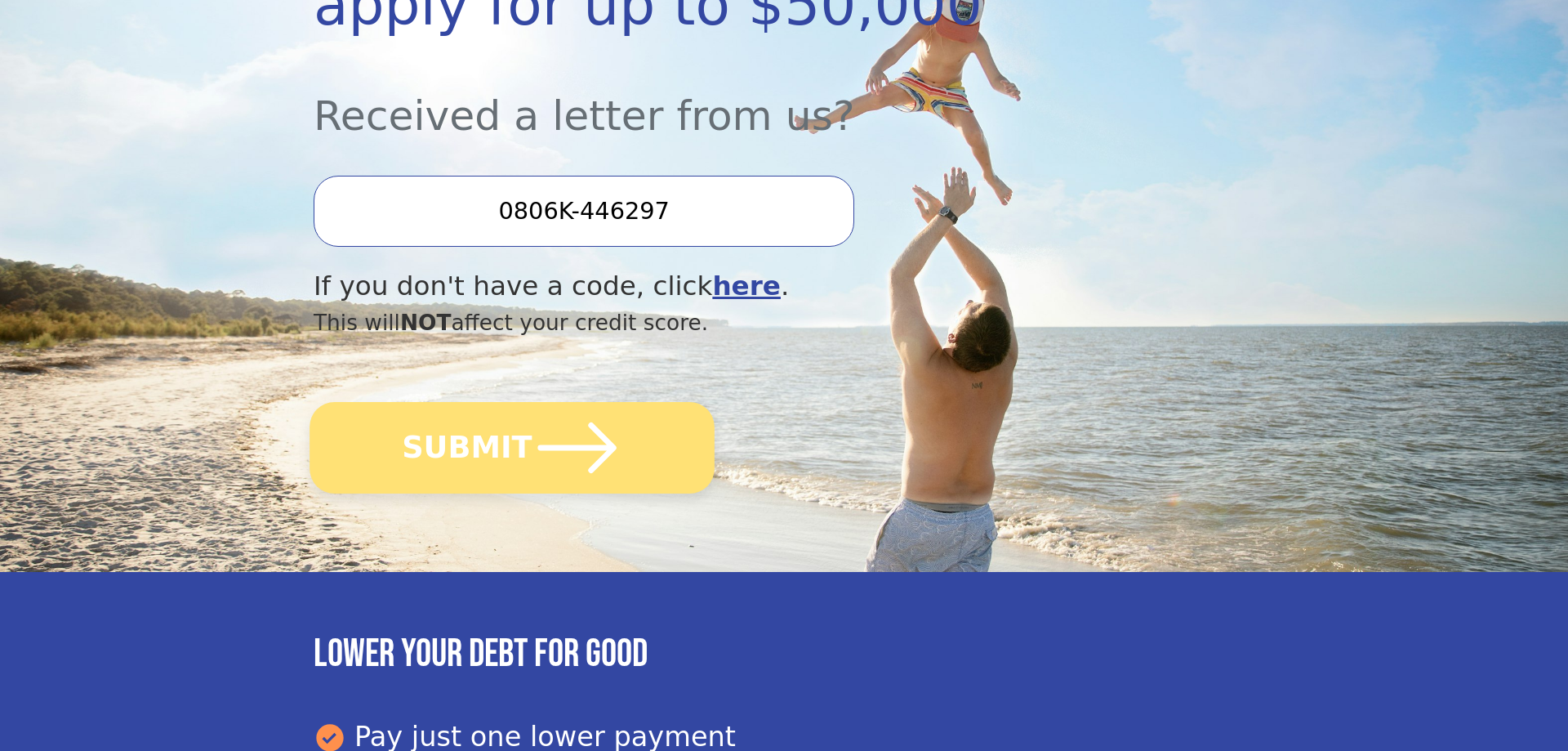
click at [542, 458] on icon "submit" at bounding box center [578, 448] width 90 height 90
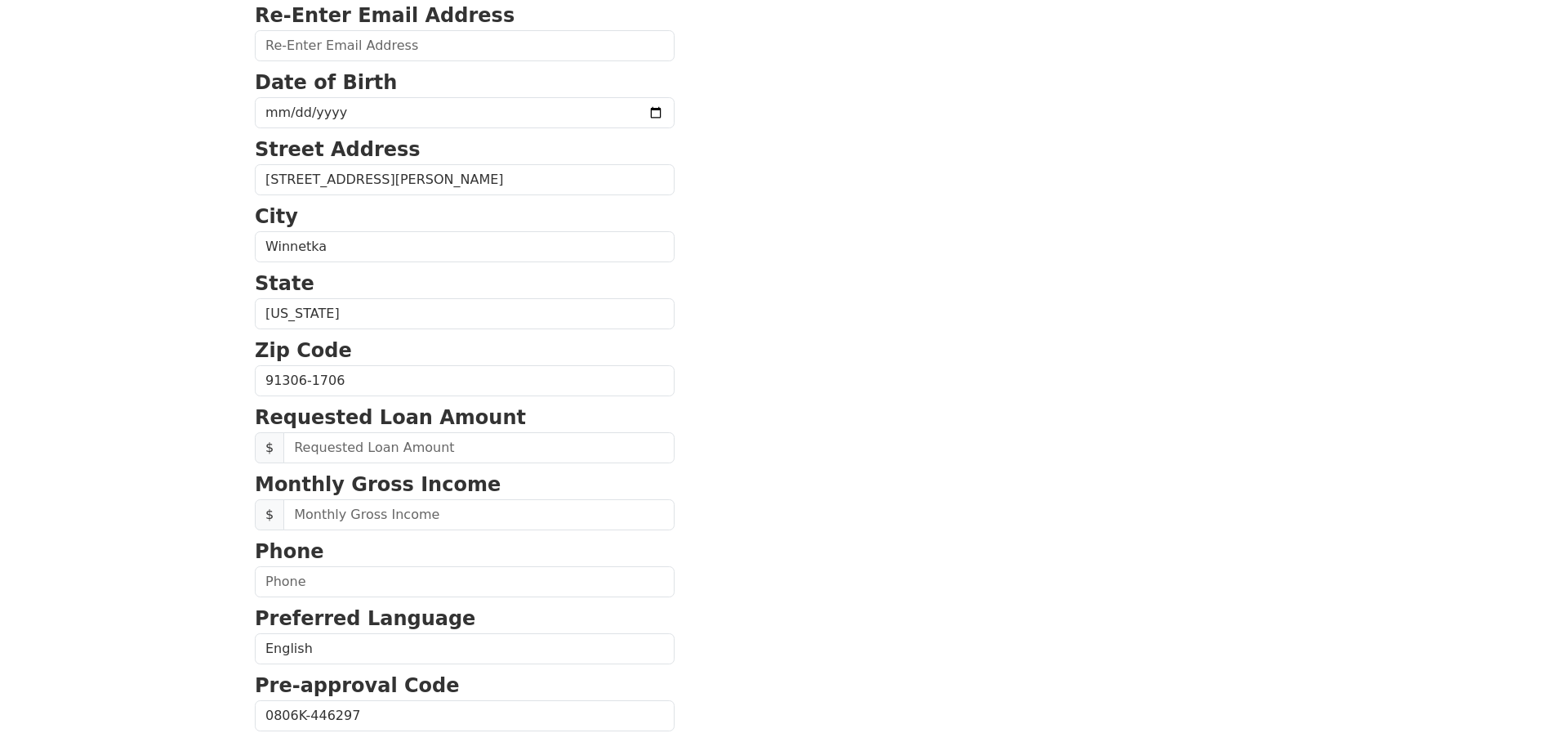
scroll to position [550, 0]
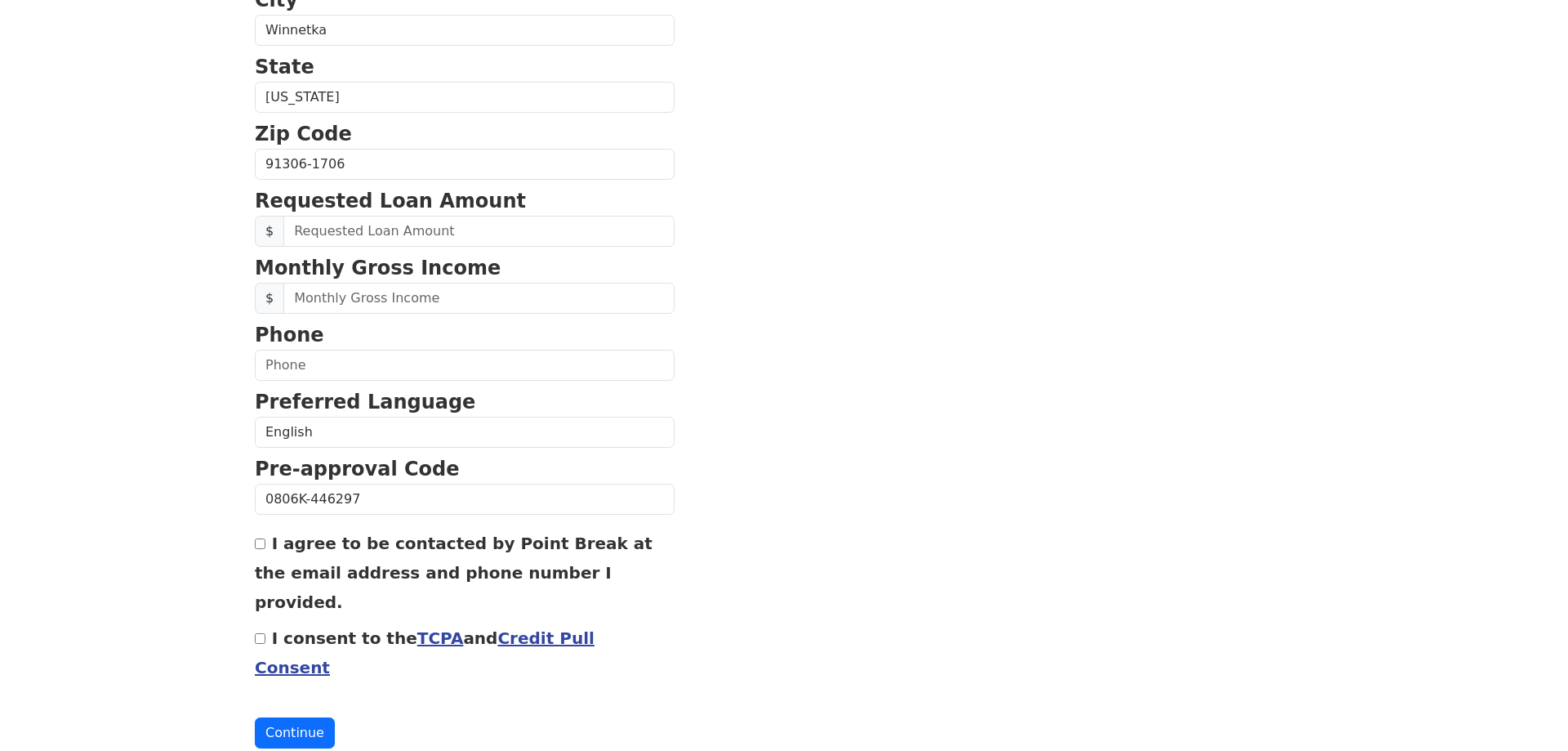
click at [252, 548] on div "First Name Tigran Last Name Kojoglyan Email Address Re-Enter Email Address Date…" at bounding box center [784, 128] width 1078 height 1357
click at [260, 544] on input "I agree to be contacted by Point Break at the email address and phone number I …" at bounding box center [260, 544] width 11 height 11
checkbox input "true"
click at [259, 633] on input "I consent to the TCPA and Credit Pull Consent" at bounding box center [260, 638] width 11 height 11
checkbox input "true"
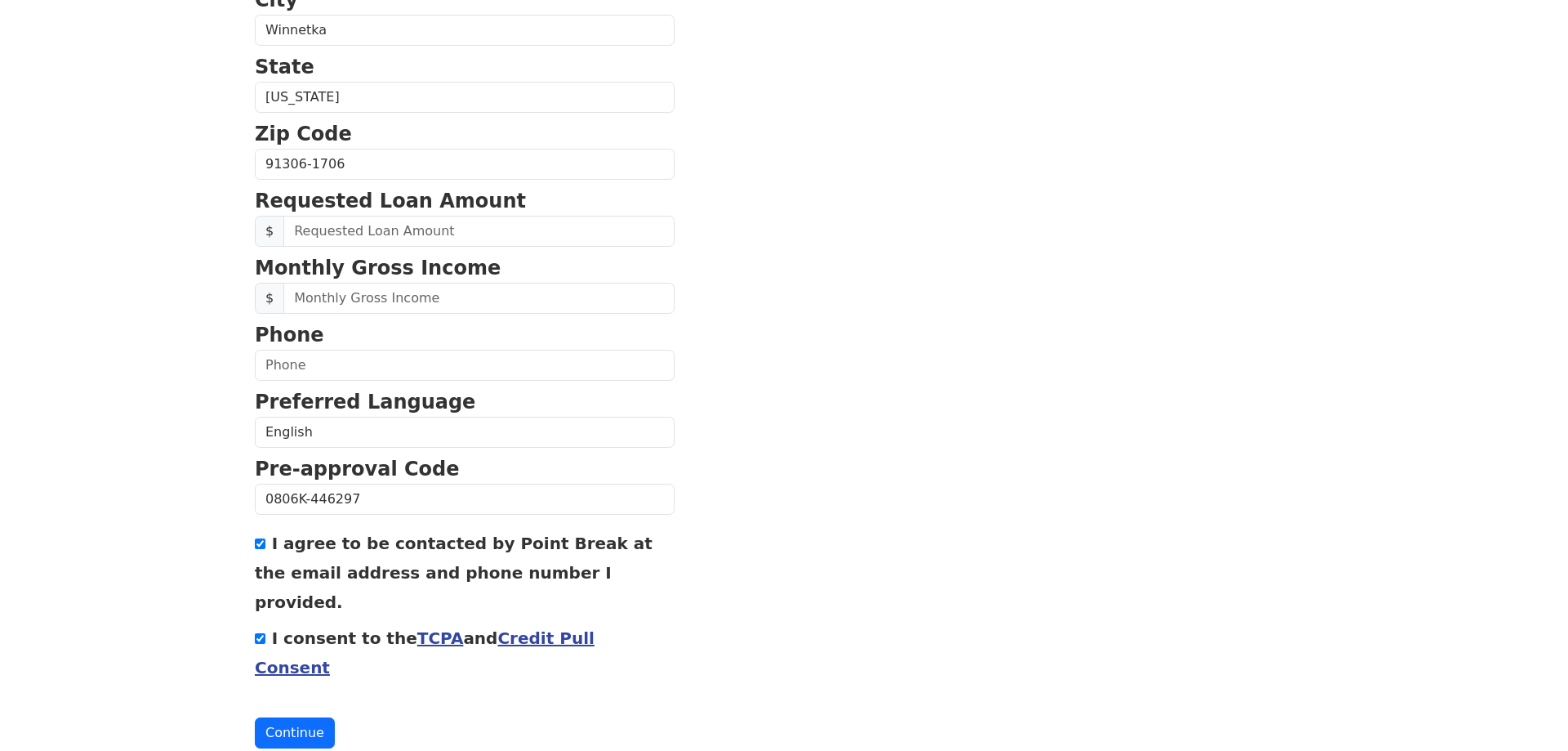
drag, startPoint x: 291, startPoint y: 681, endPoint x: 296, endPoint y: 673, distance: 9.4
click at [291, 718] on button "Continue" at bounding box center [295, 733] width 80 height 31
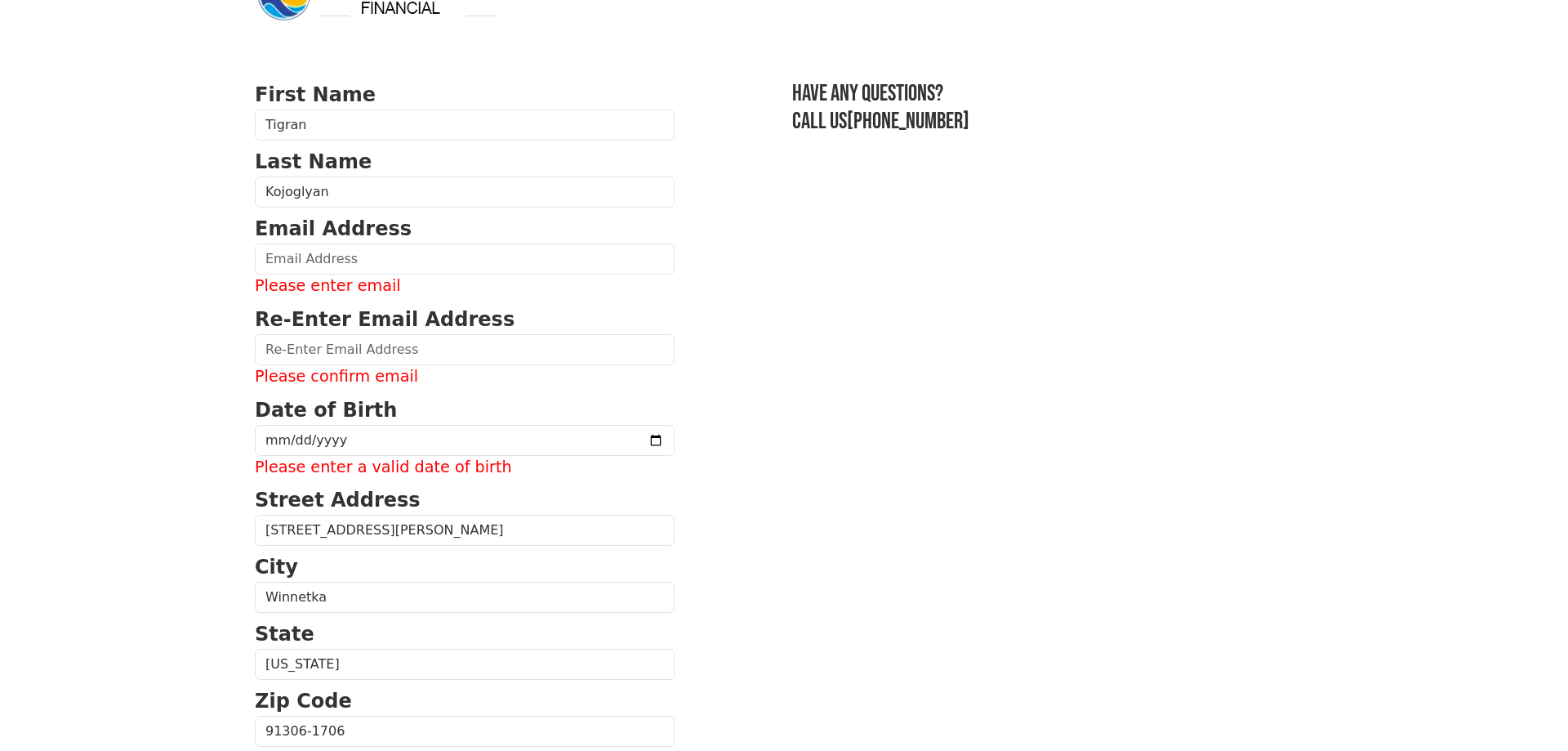
scroll to position [0, 0]
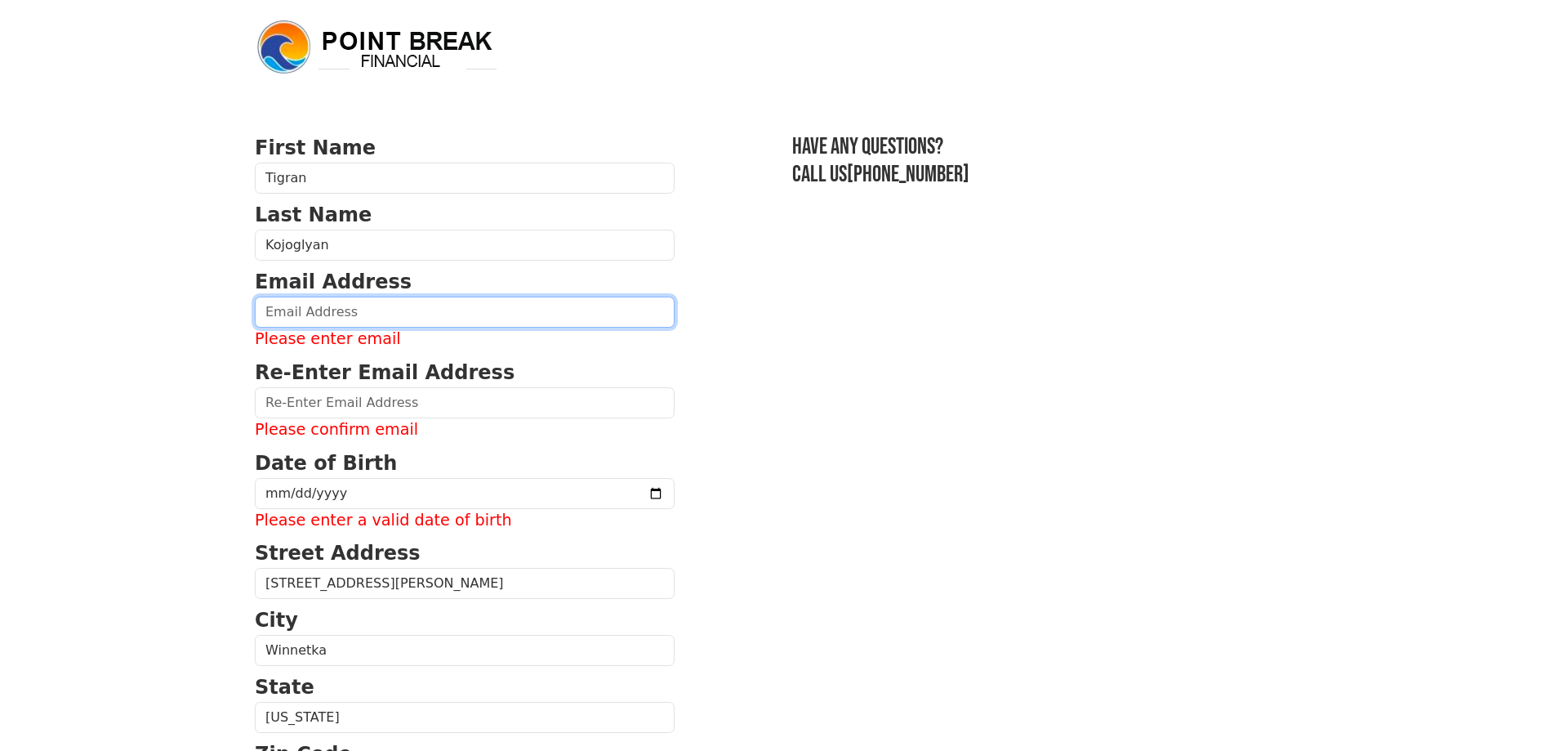
click at [292, 307] on input "email" at bounding box center [465, 312] width 420 height 31
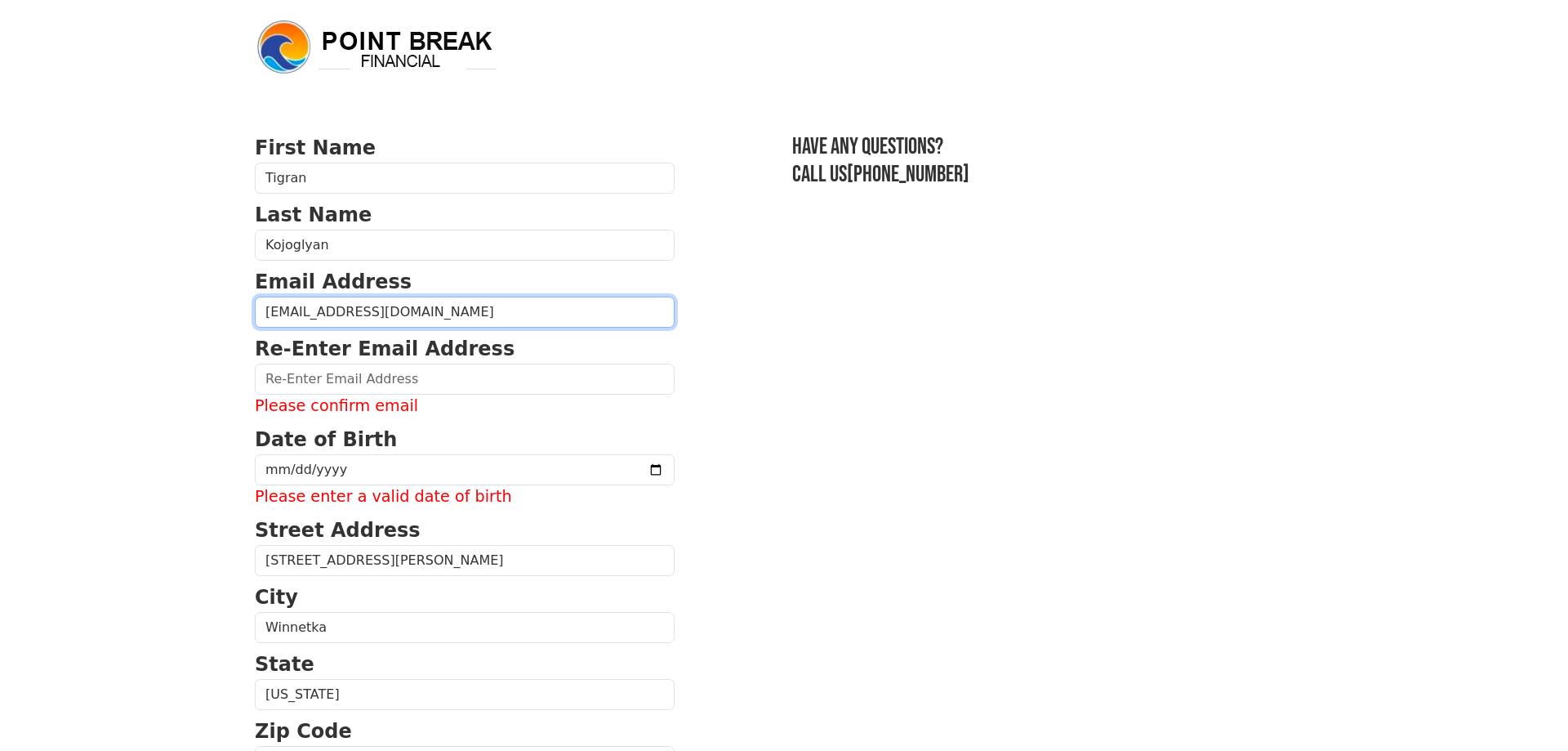
type input "kojot98@aol.om"
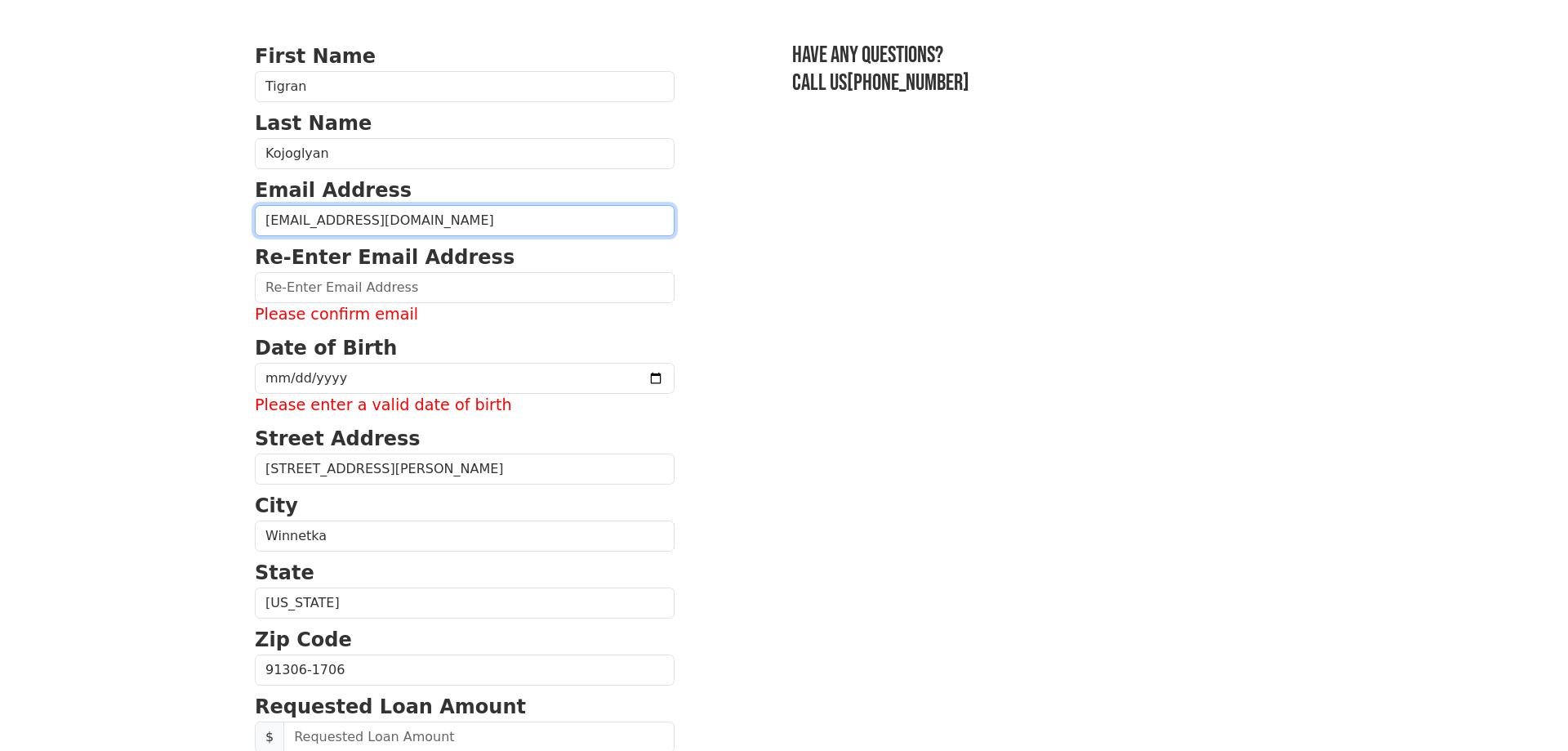
scroll to position [167, 0]
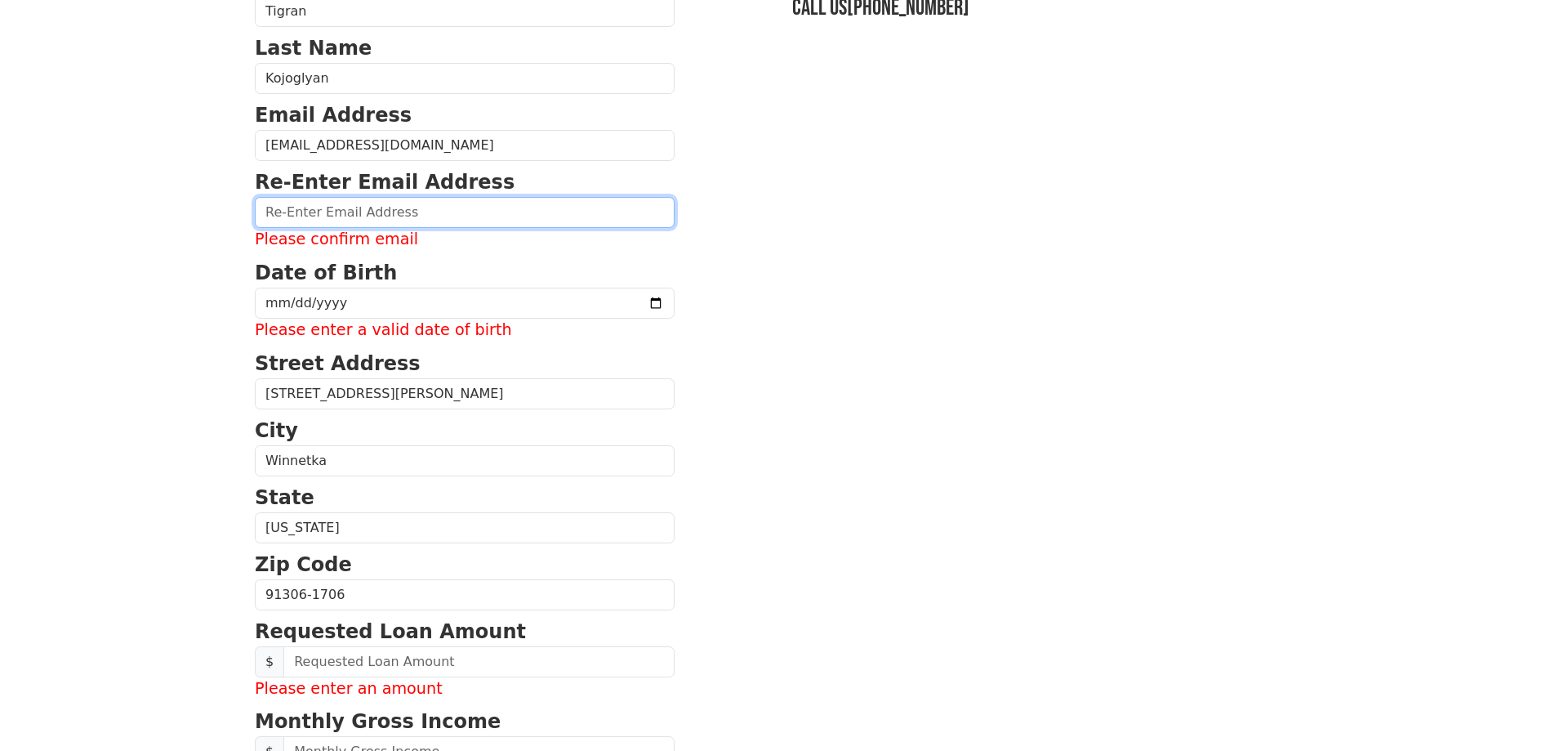
click at [283, 206] on input "email" at bounding box center [465, 212] width 420 height 31
type input "kojot98@aol.com"
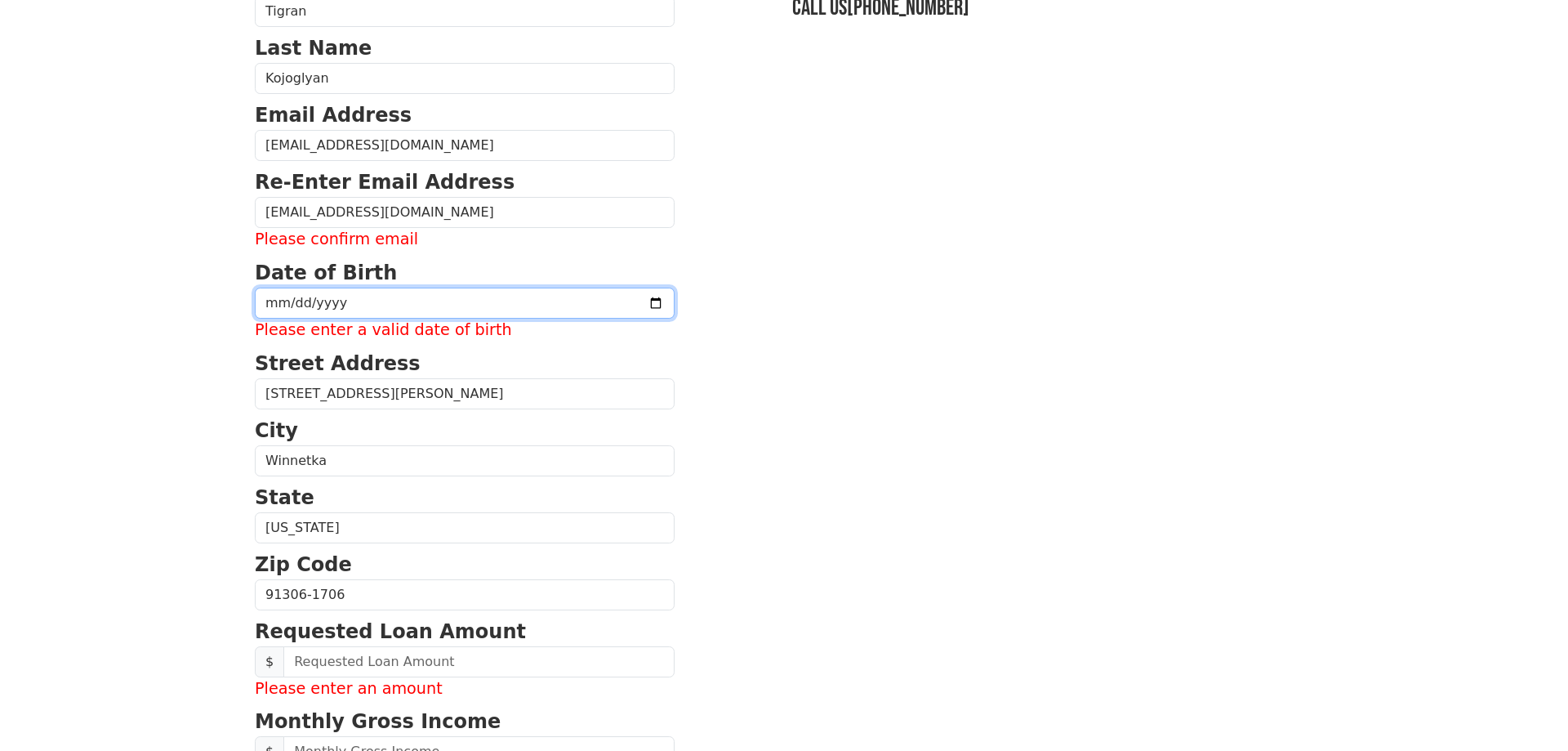
type input "1971-12-03"
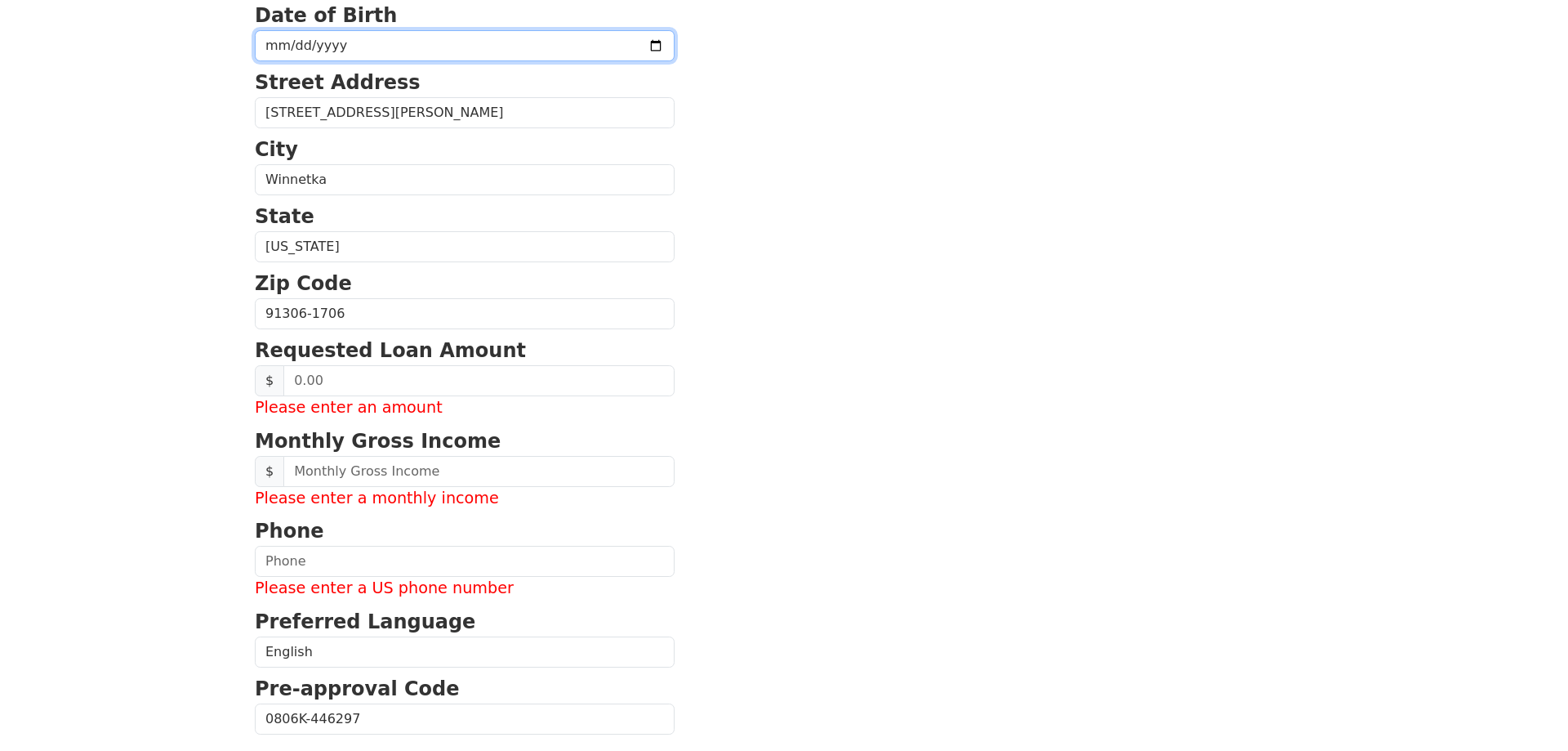
scroll to position [500, 0]
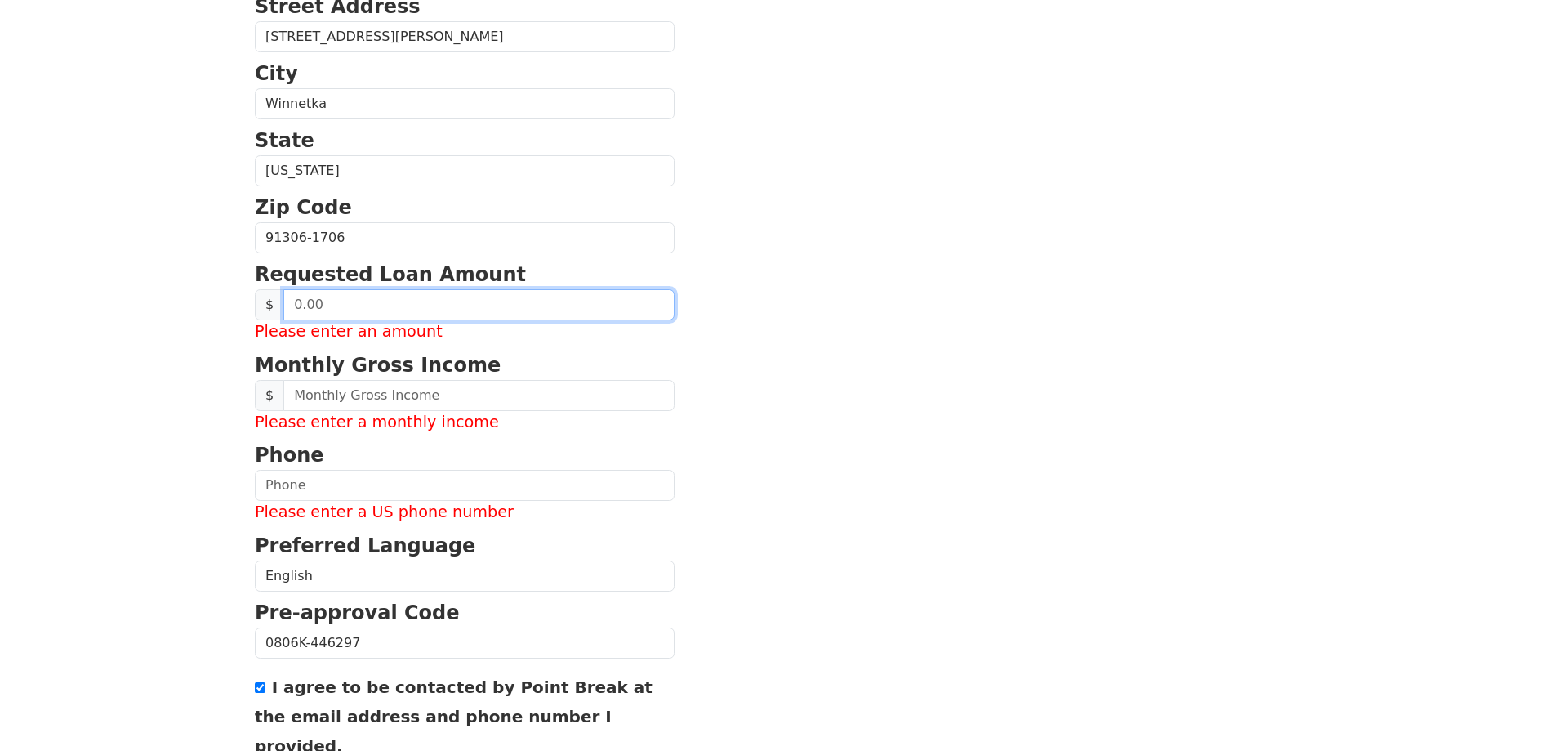
click at [315, 304] on input "text" at bounding box center [479, 305] width 391 height 31
drag, startPoint x: 336, startPoint y: 307, endPoint x: 144, endPoint y: 289, distance: 192.8
click at [283, 289] on input "text" at bounding box center [479, 305] width 391 height 31
type input "40,000.00"
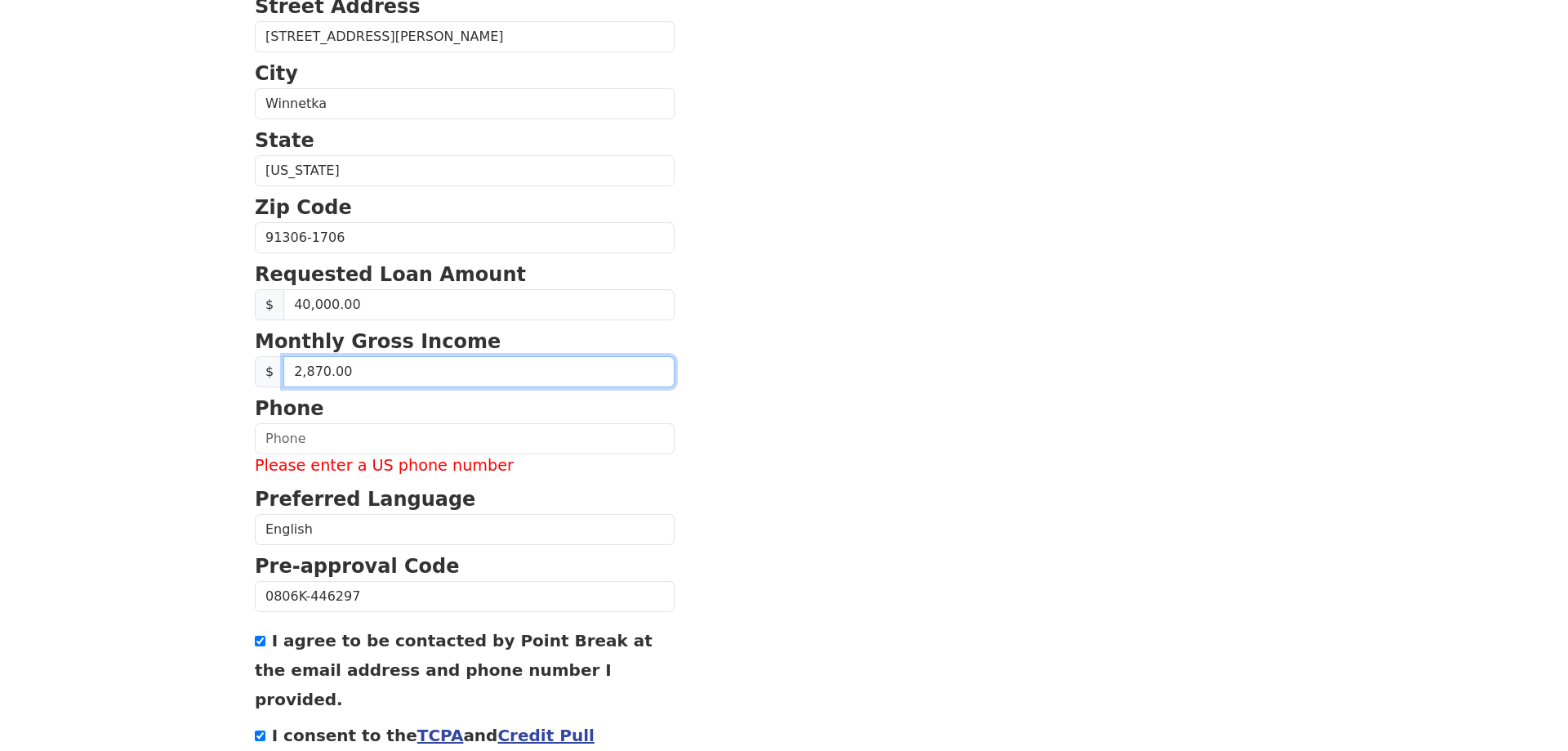
type input "28,700.00"
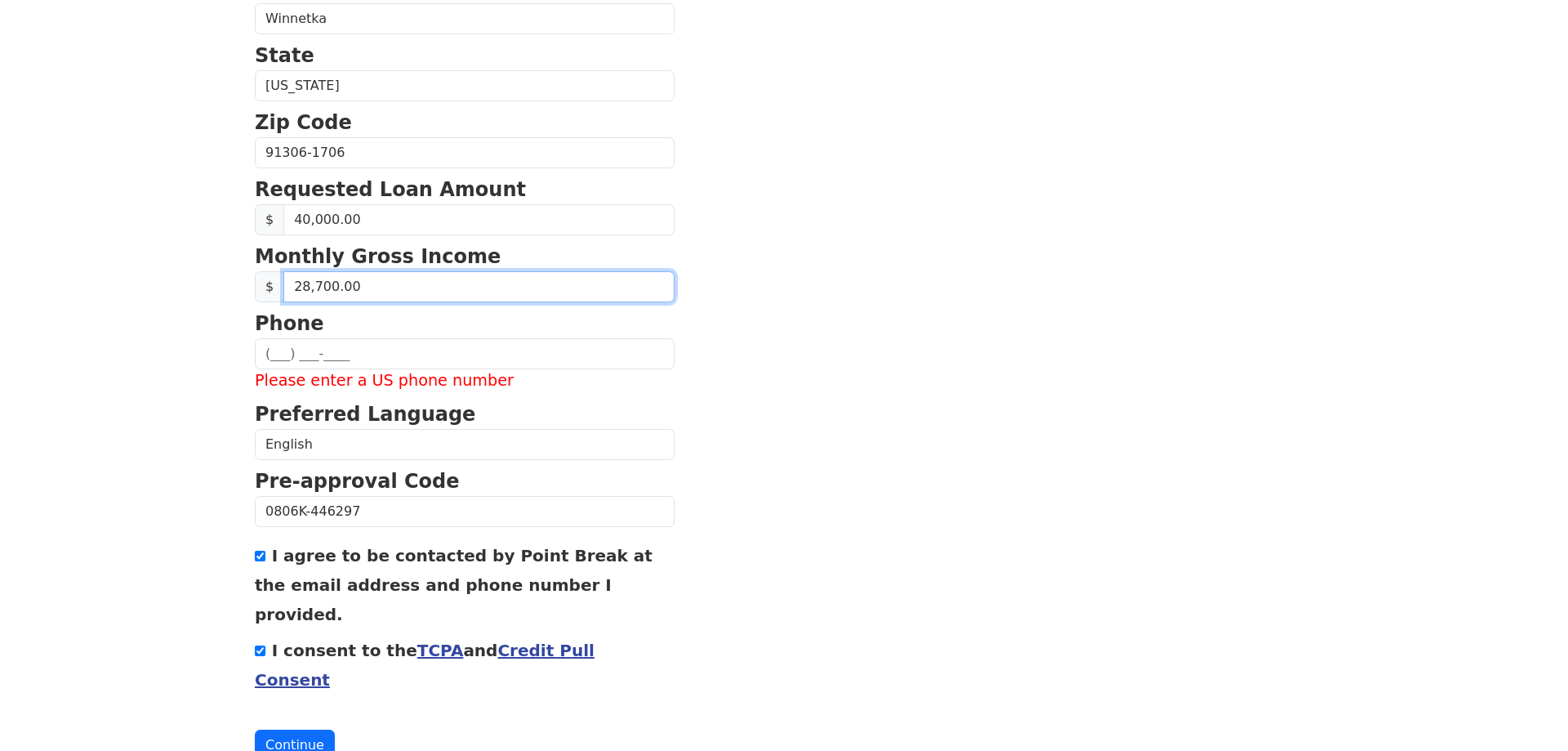
scroll to position [597, 0]
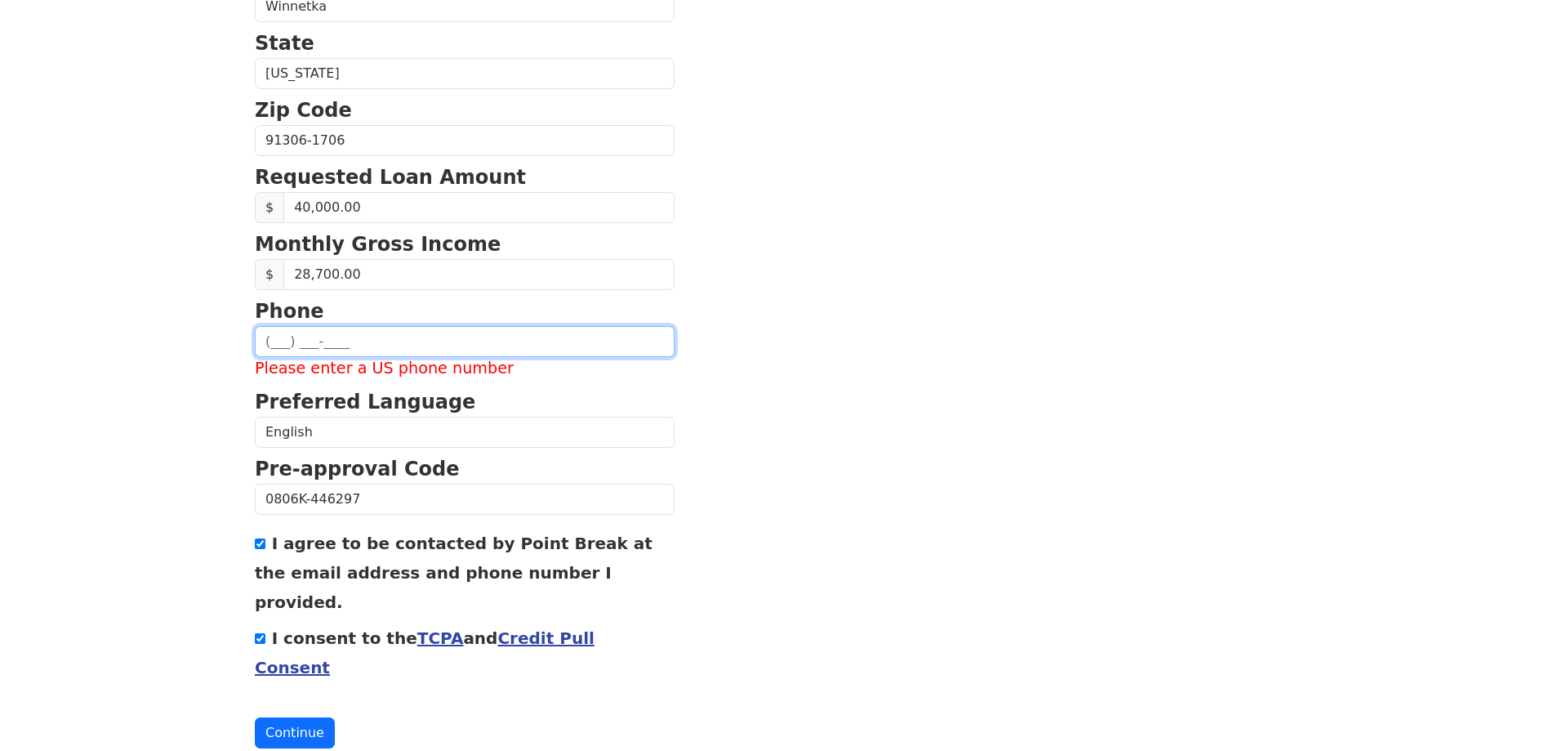
click at [274, 342] on input "text" at bounding box center [465, 342] width 420 height 31
type input "(818) 800-0904"
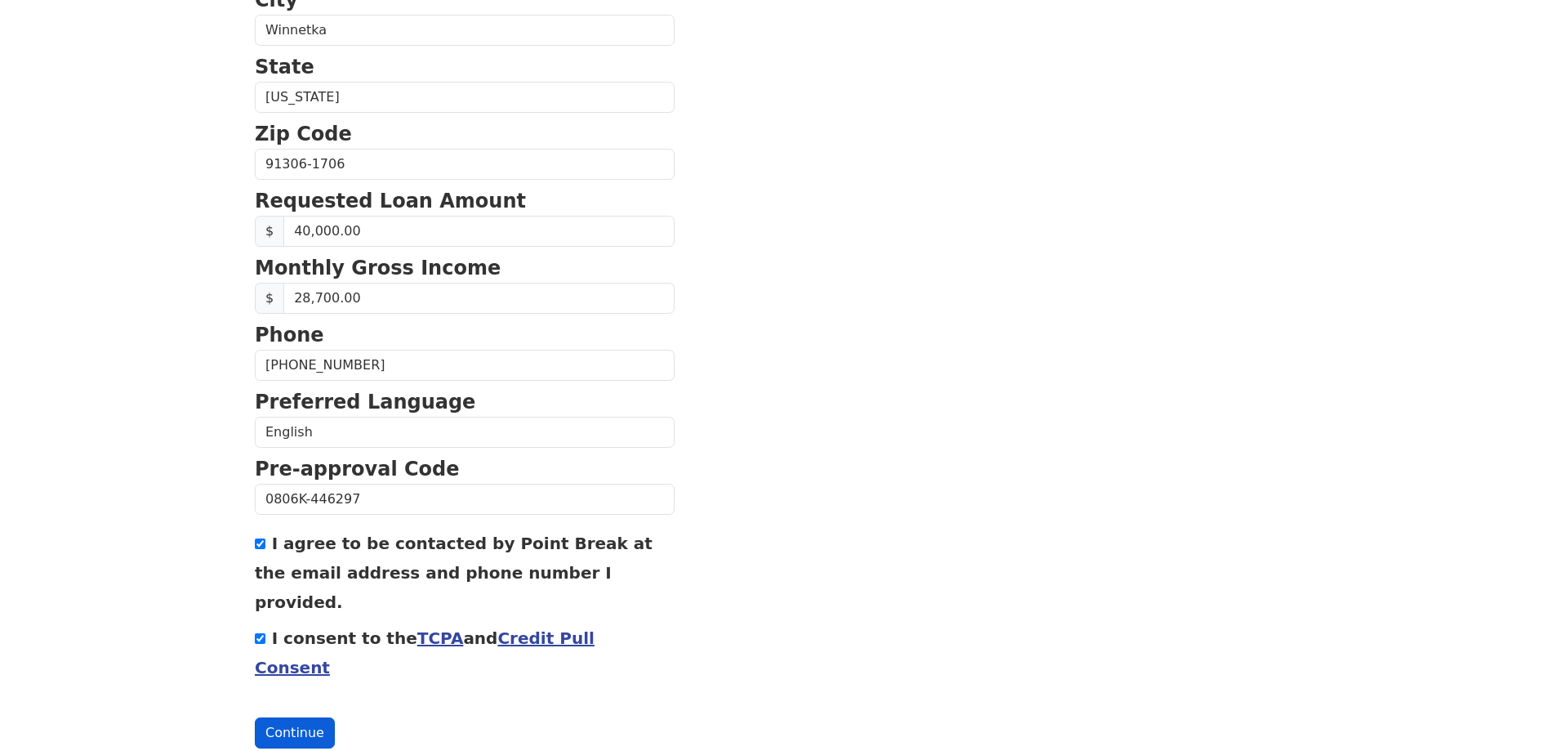
click at [302, 718] on button "Continue" at bounding box center [295, 733] width 80 height 31
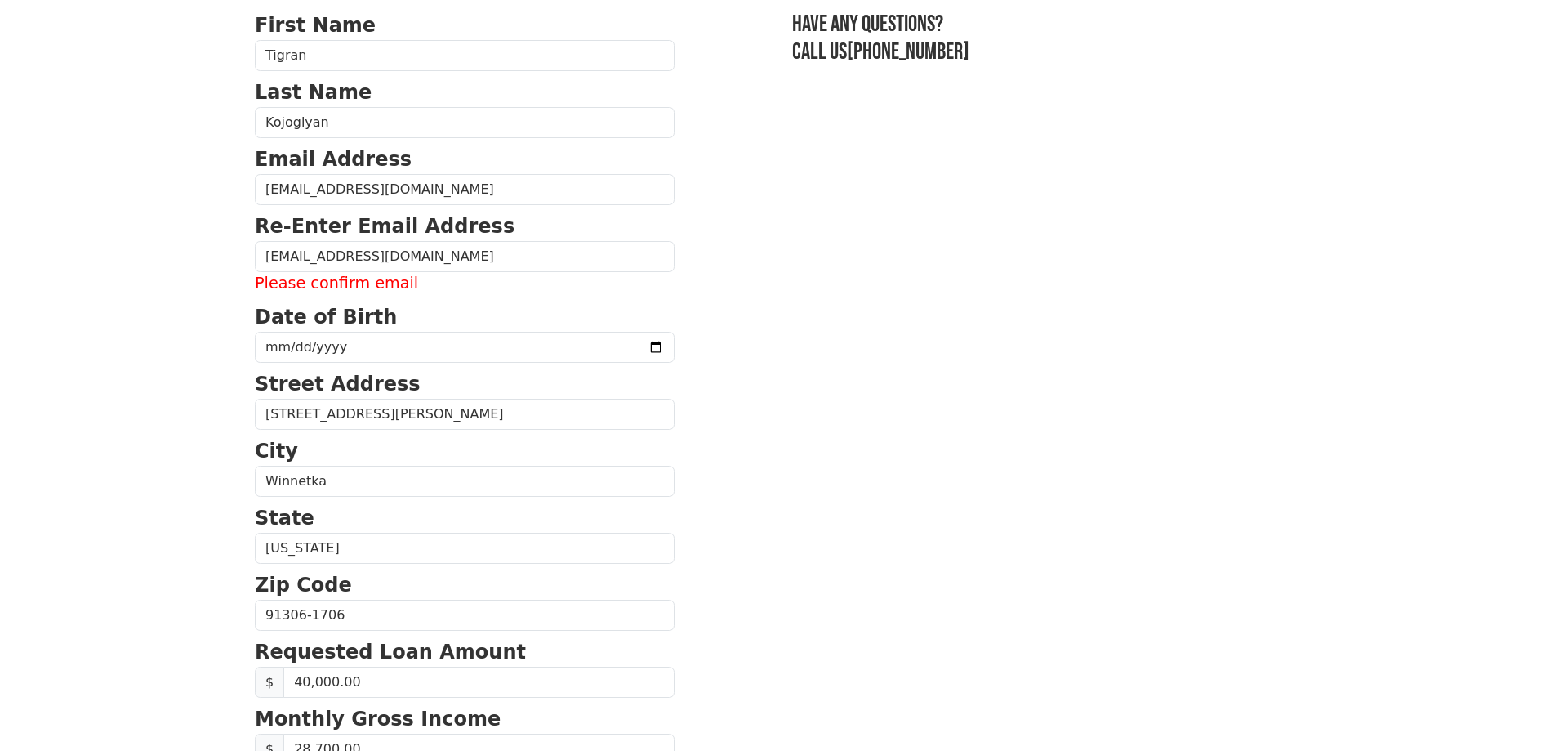
scroll to position [74, 0]
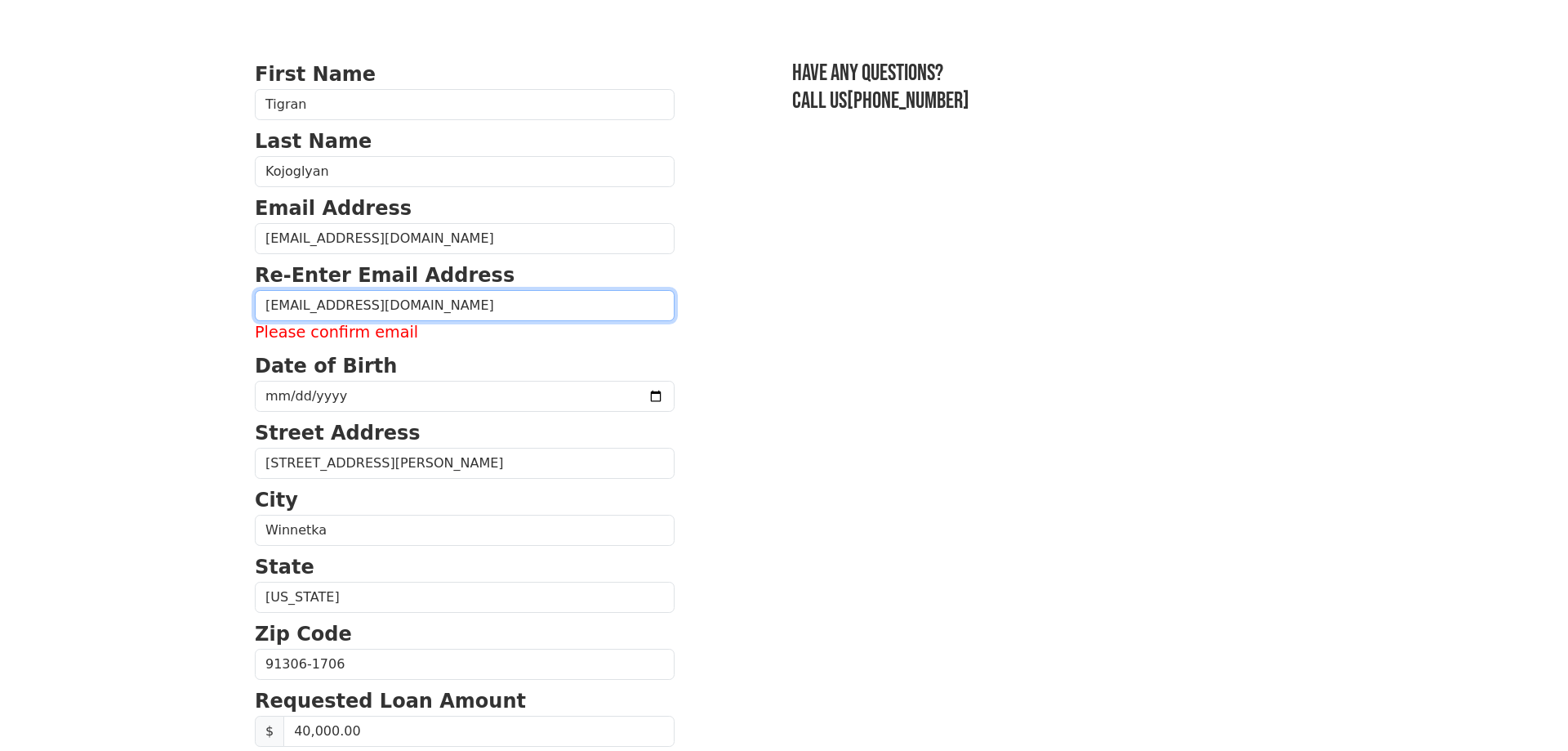
click at [376, 310] on input "kojot98@aol.com" at bounding box center [465, 306] width 420 height 31
drag, startPoint x: 300, startPoint y: 298, endPoint x: -45, endPoint y: 281, distance: 345.4
click at [255, 290] on input "kojot98@aol.com" at bounding box center [465, 306] width 420 height 31
type input "kojot98@aol.com"
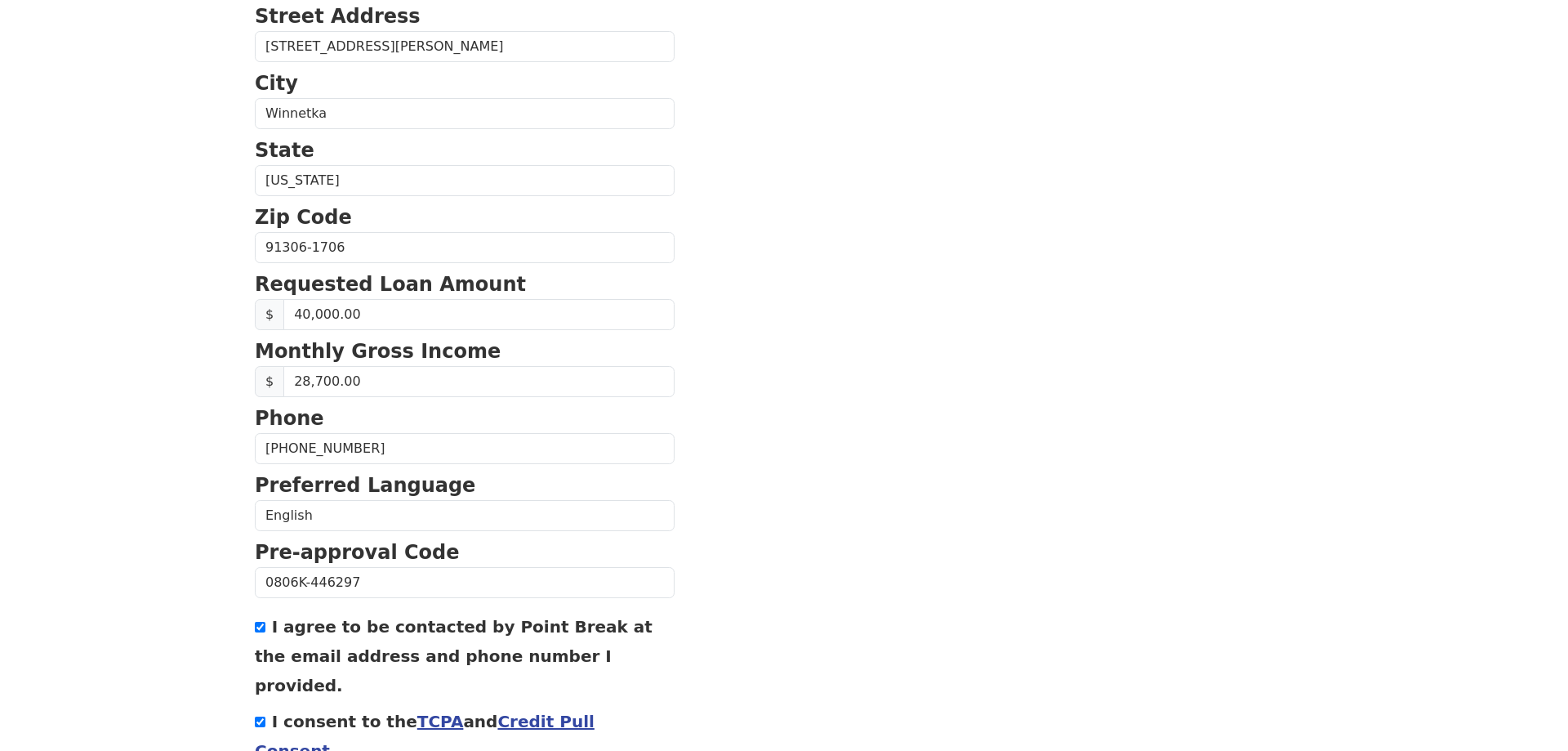
scroll to position [573, 0]
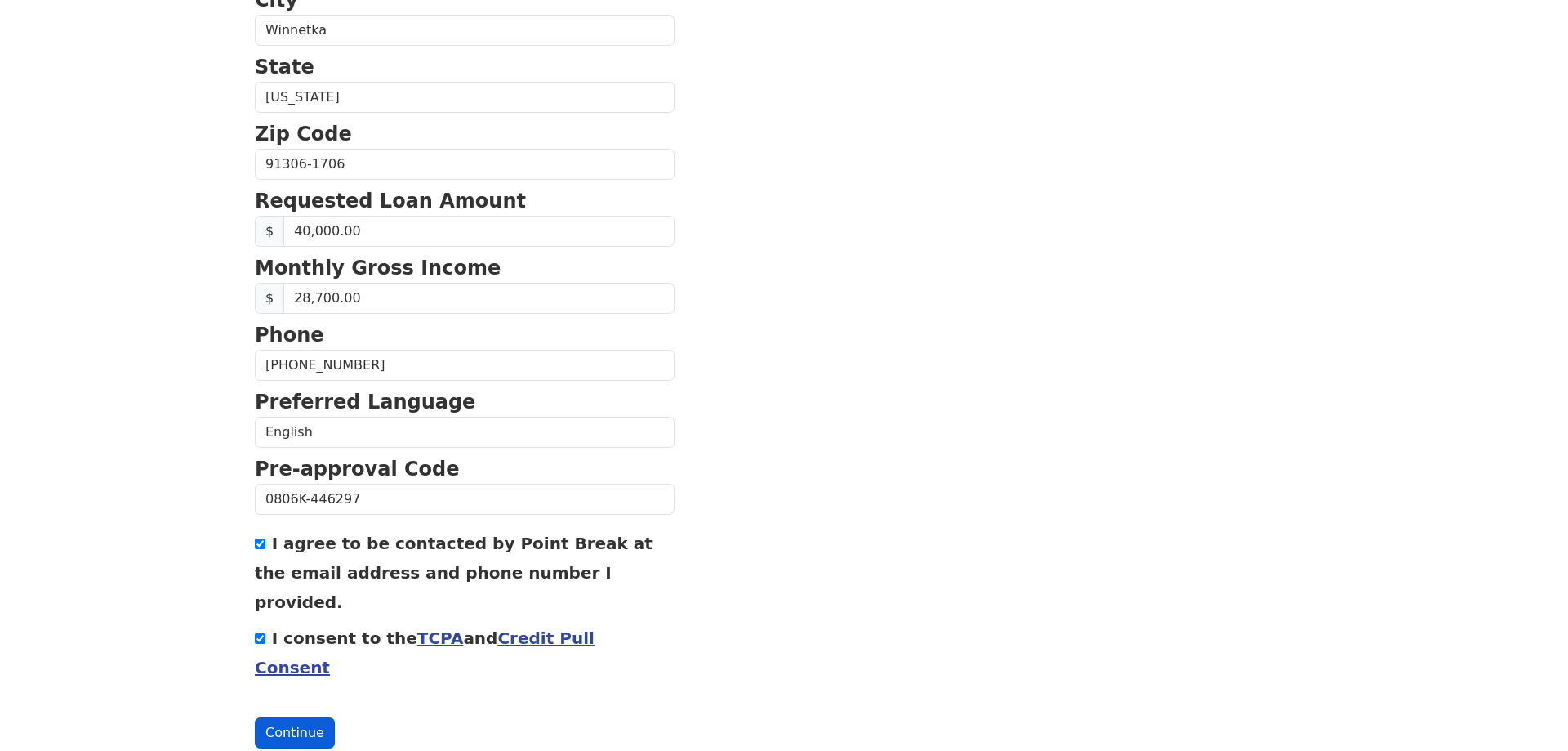
click at [282, 718] on button "Continue" at bounding box center [295, 733] width 80 height 31
click at [298, 718] on button "Continue" at bounding box center [295, 733] width 80 height 31
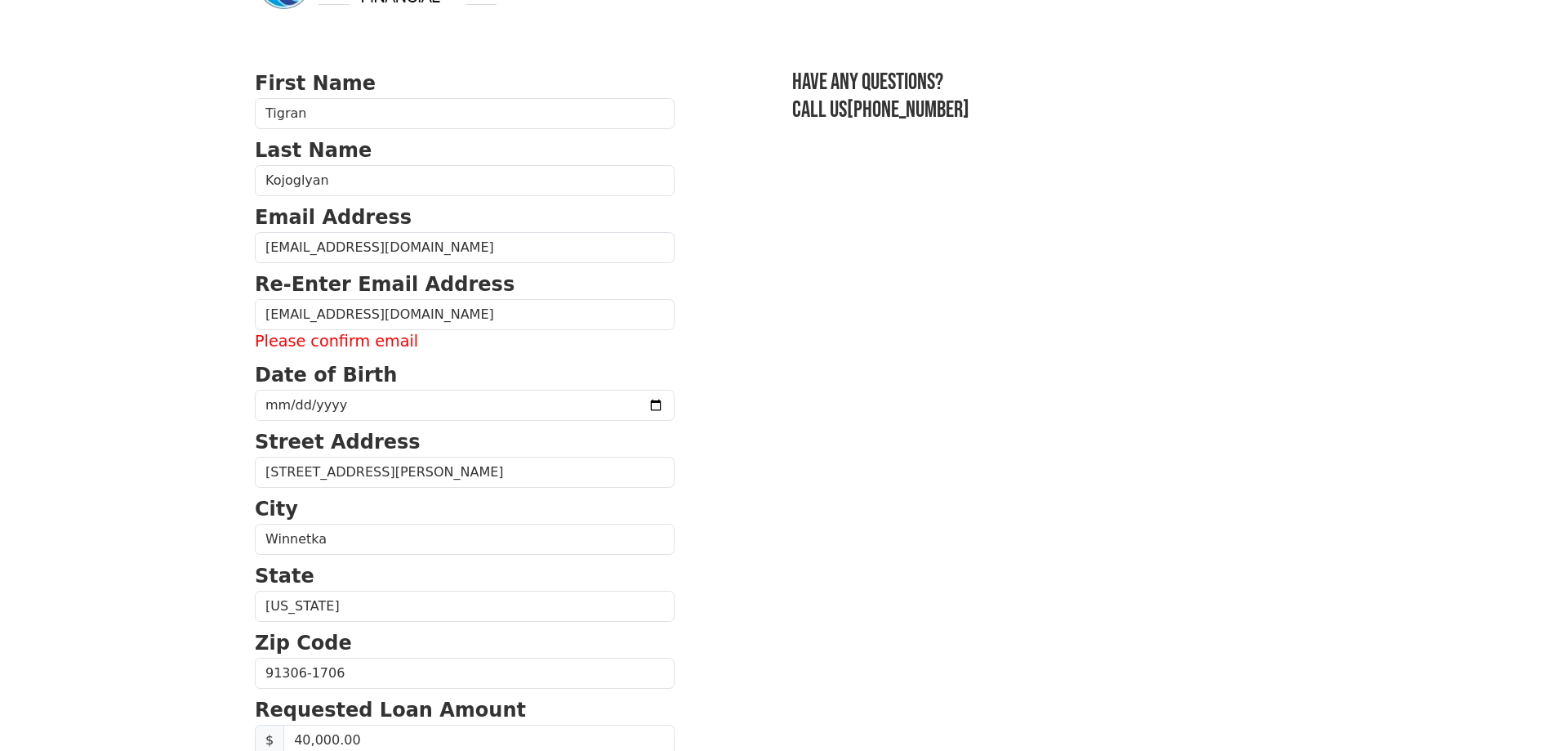
scroll to position [0, 0]
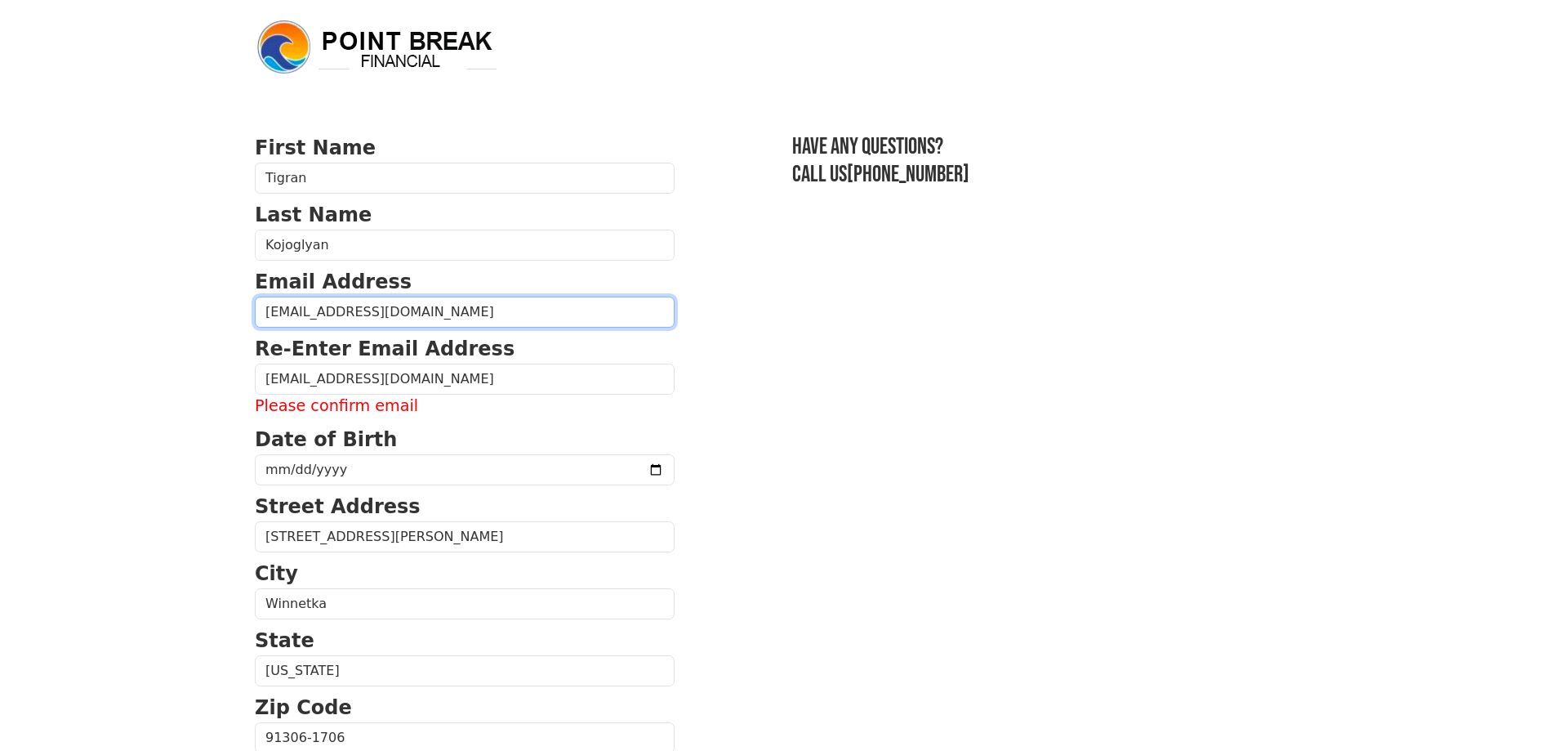
click at [255, 297] on input "kojot98@aol.om" at bounding box center [465, 312] width 420 height 31
type input "Tigran@legacybands.com"
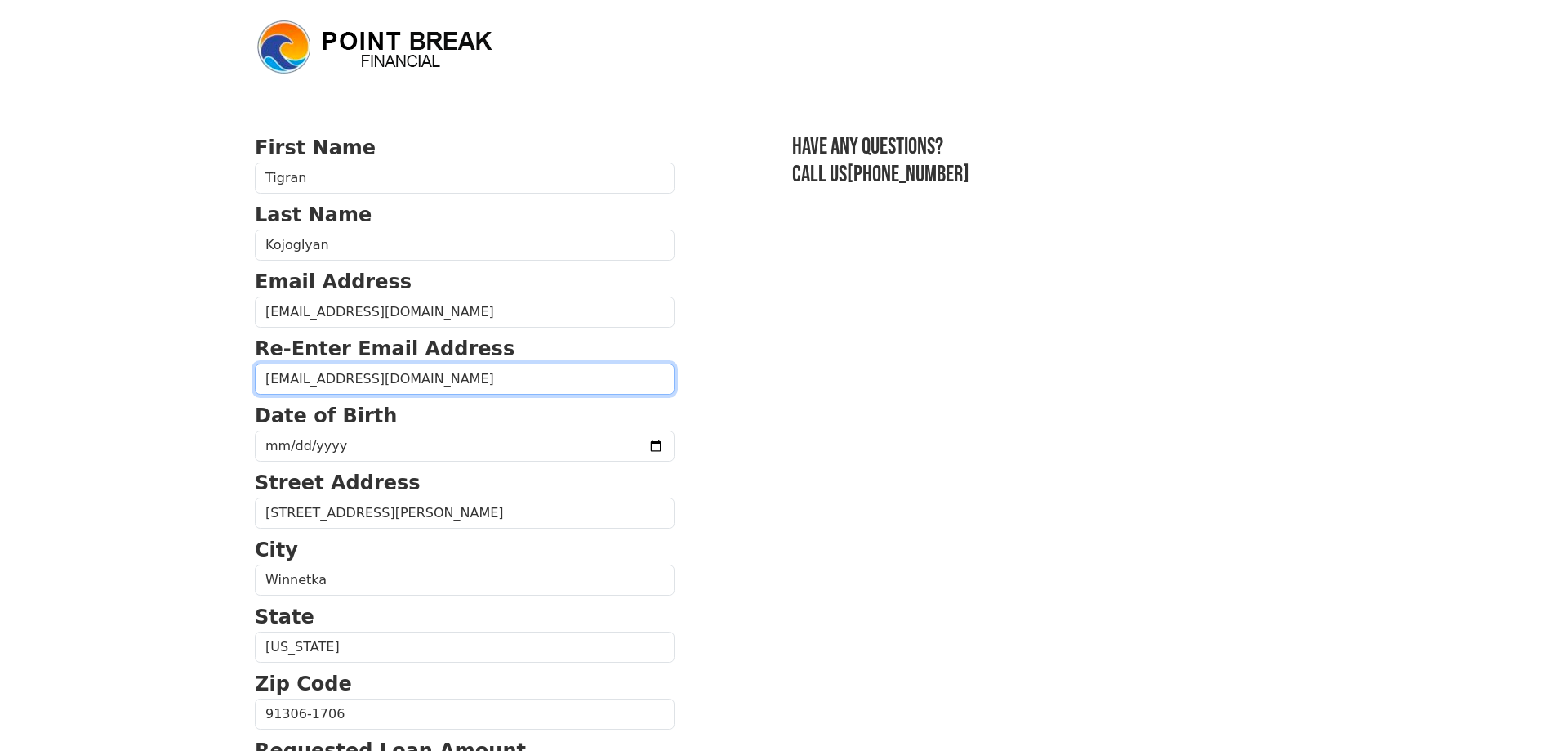
click at [269, 380] on input "tigran@legacybands.com" at bounding box center [465, 379] width 420 height 31
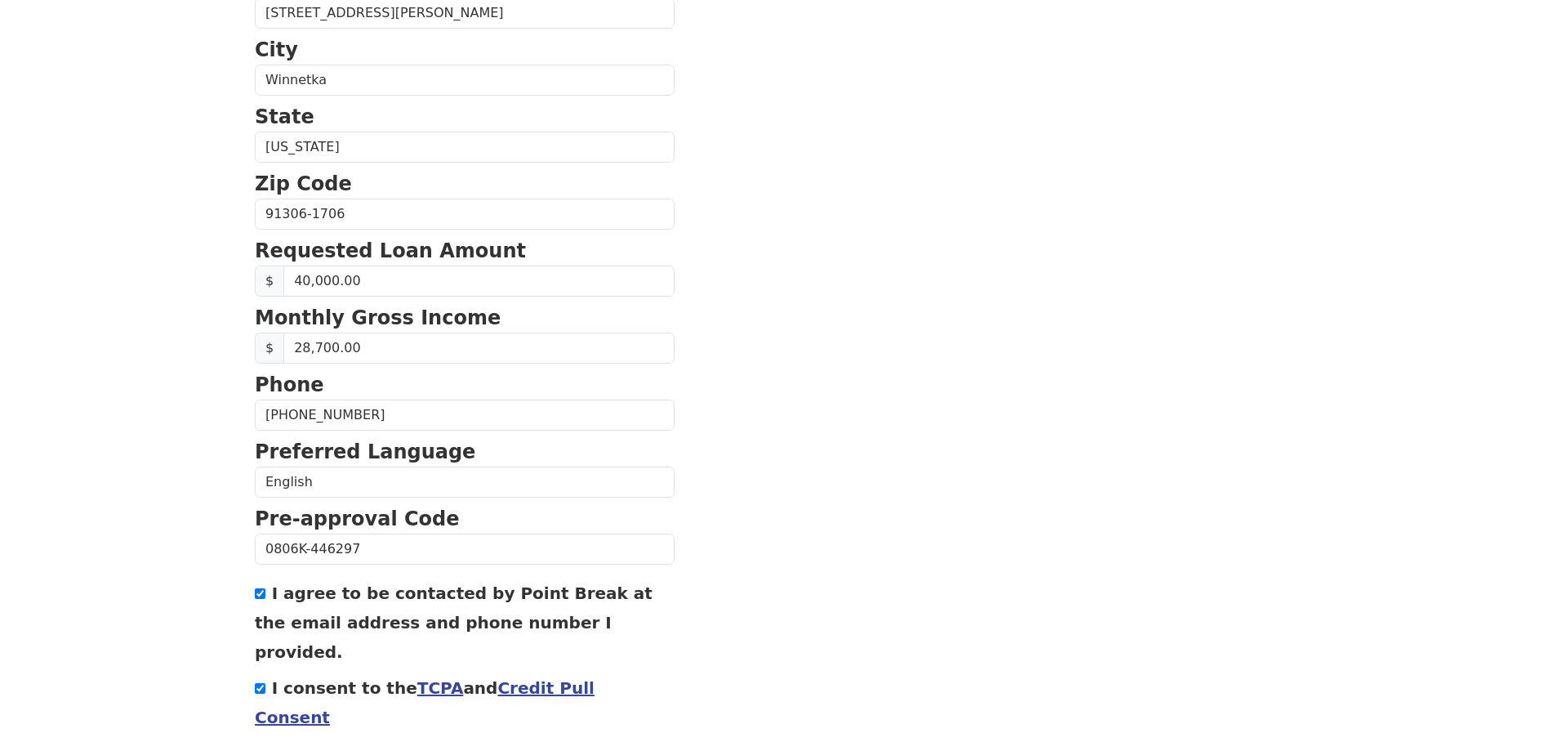
scroll to position [550, 0]
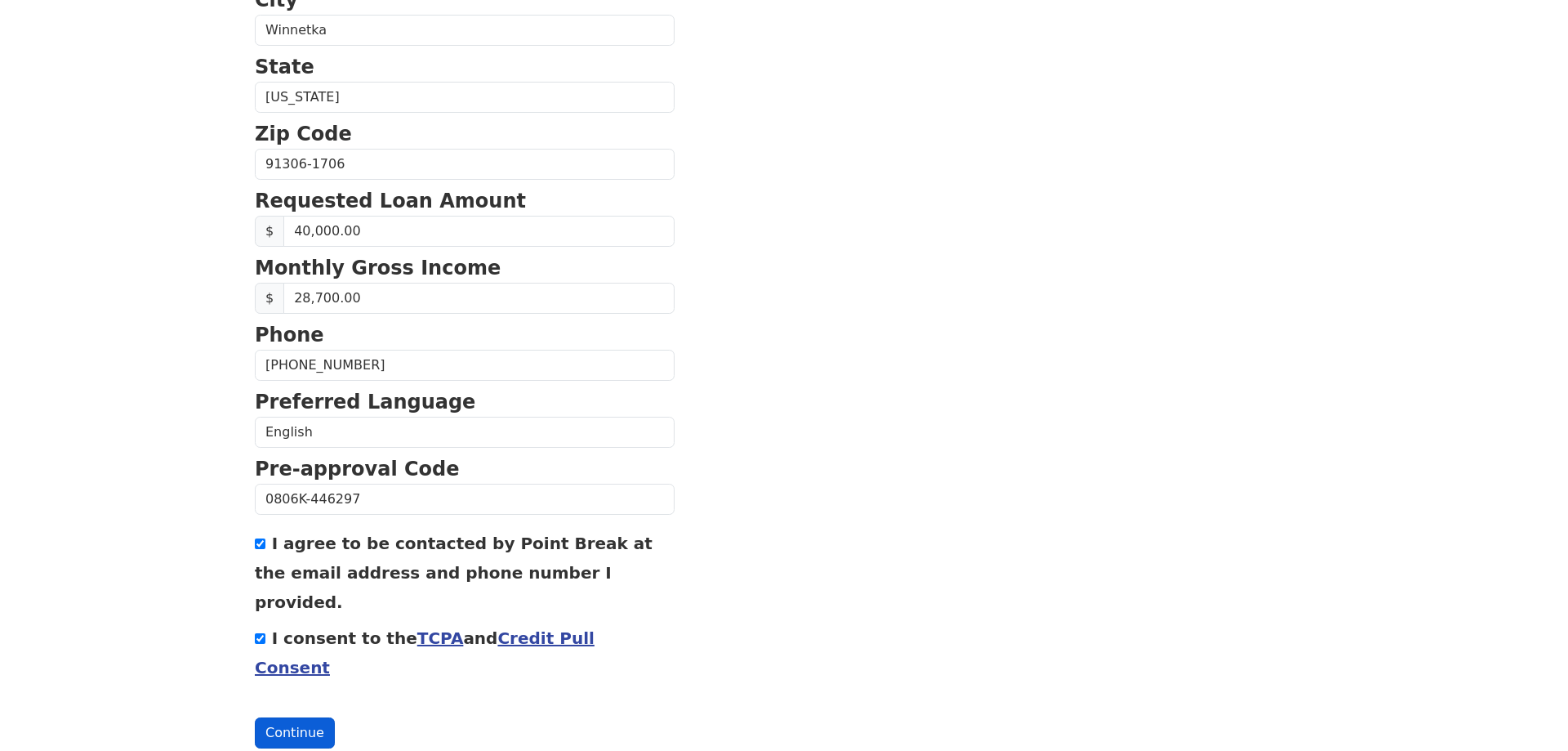
type input "Tigran@legacybands.com"
click at [296, 718] on button "Continue" at bounding box center [295, 733] width 80 height 31
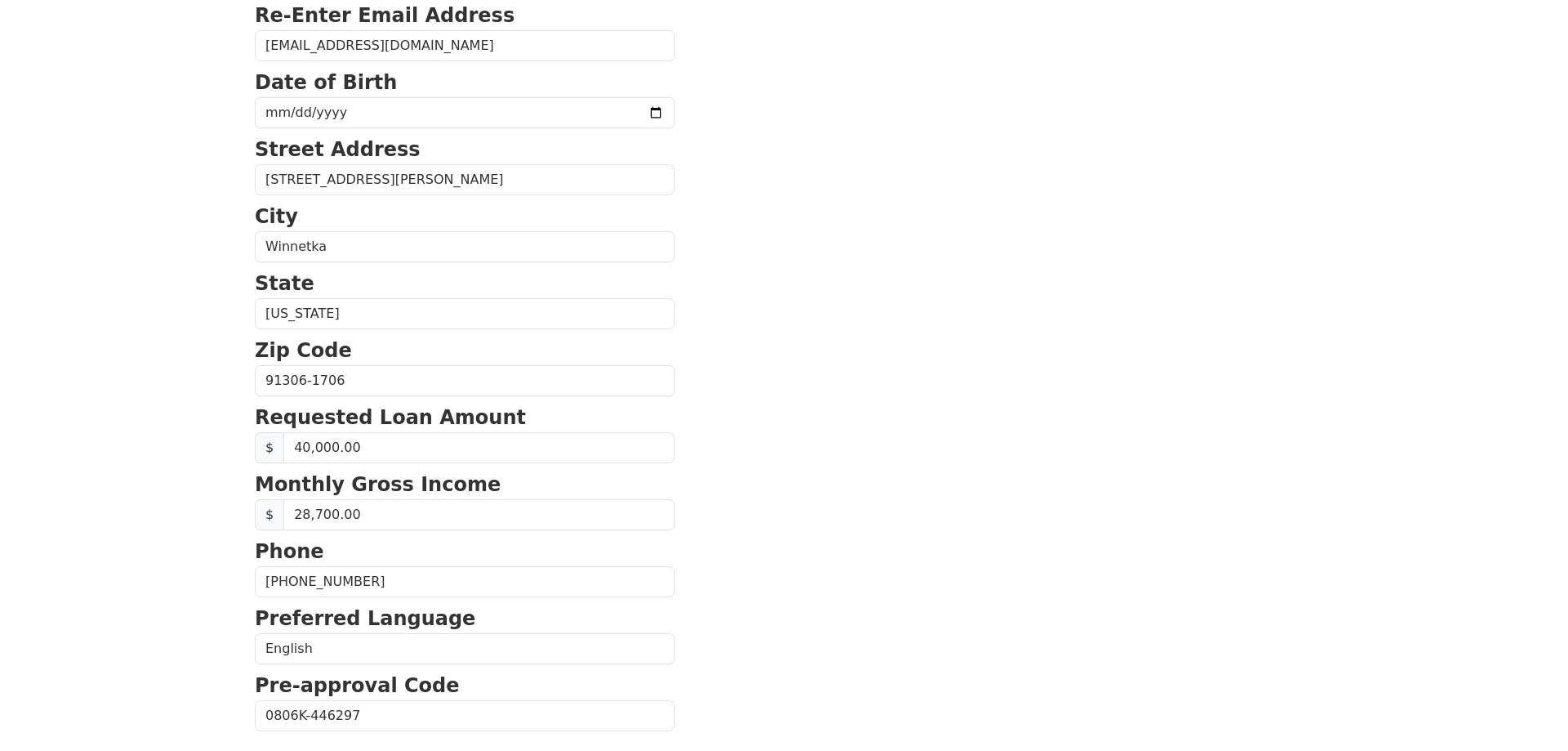
scroll to position [632, 0]
